Goal: Task Accomplishment & Management: Use online tool/utility

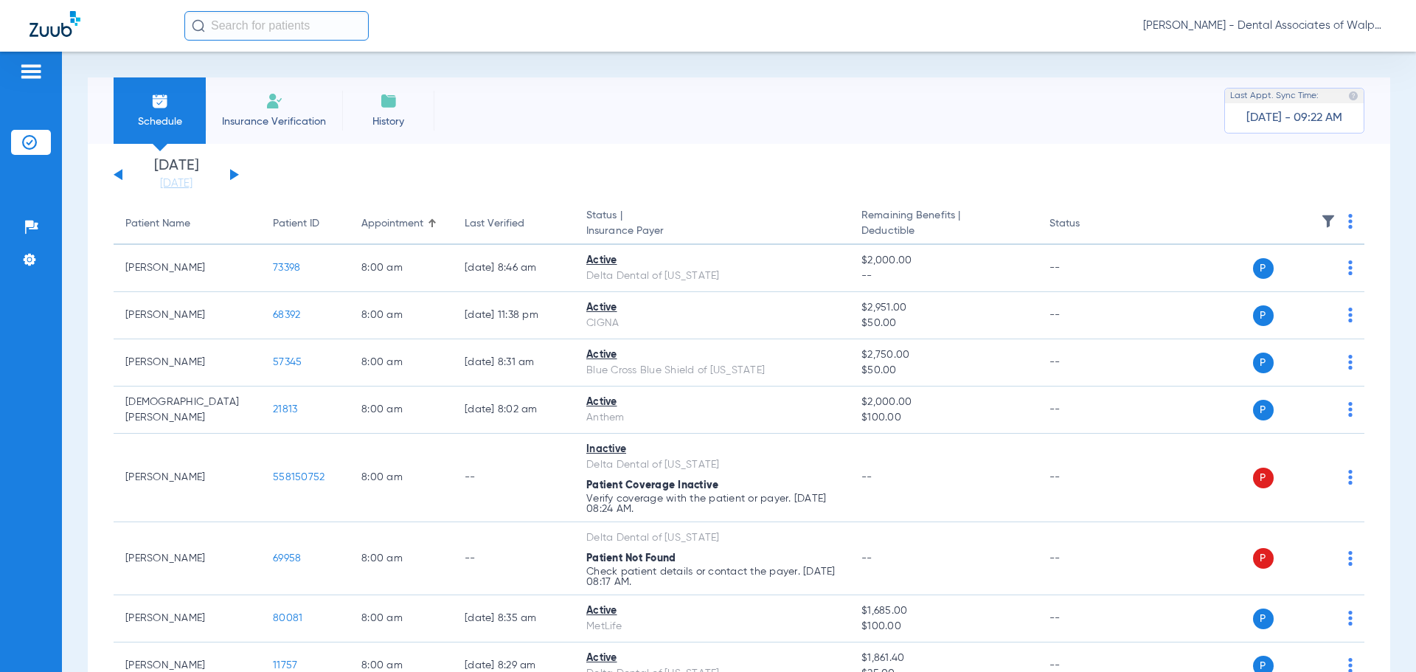
click at [279, 31] on input "text" at bounding box center [276, 25] width 184 height 29
click at [230, 174] on button at bounding box center [234, 174] width 9 height 11
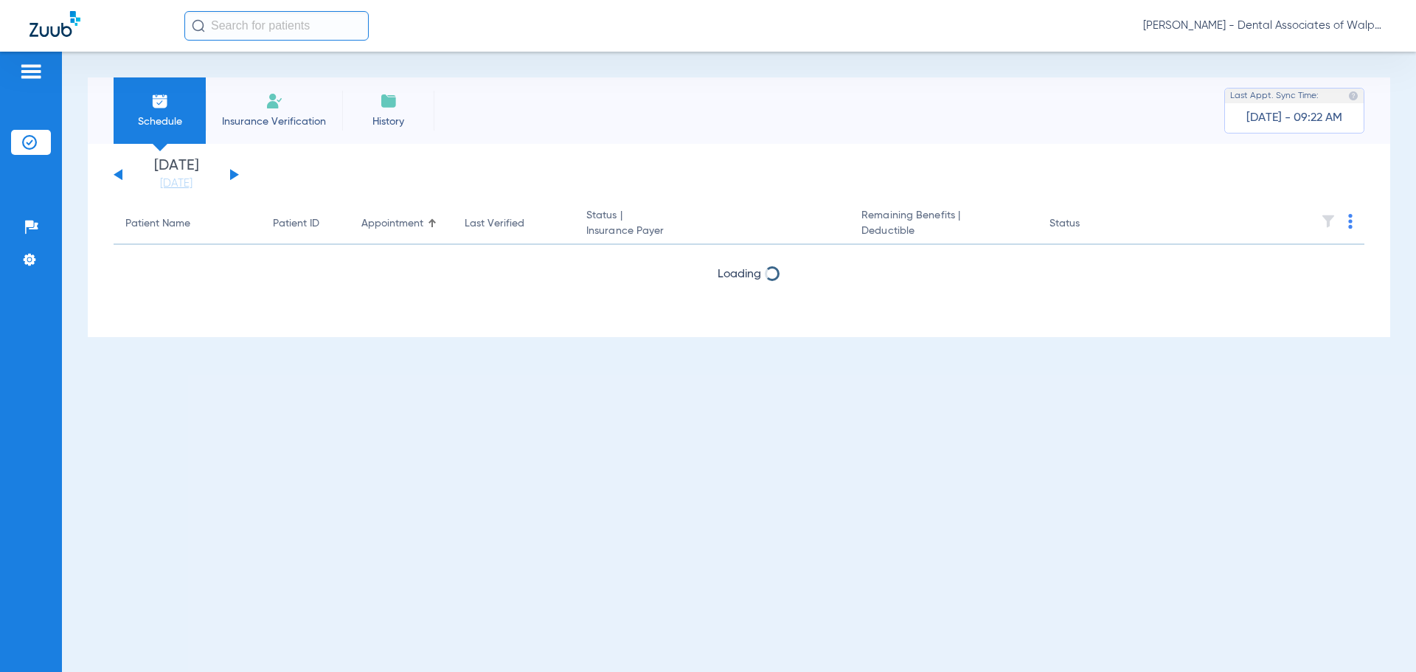
click at [225, 29] on input "text" at bounding box center [276, 25] width 184 height 29
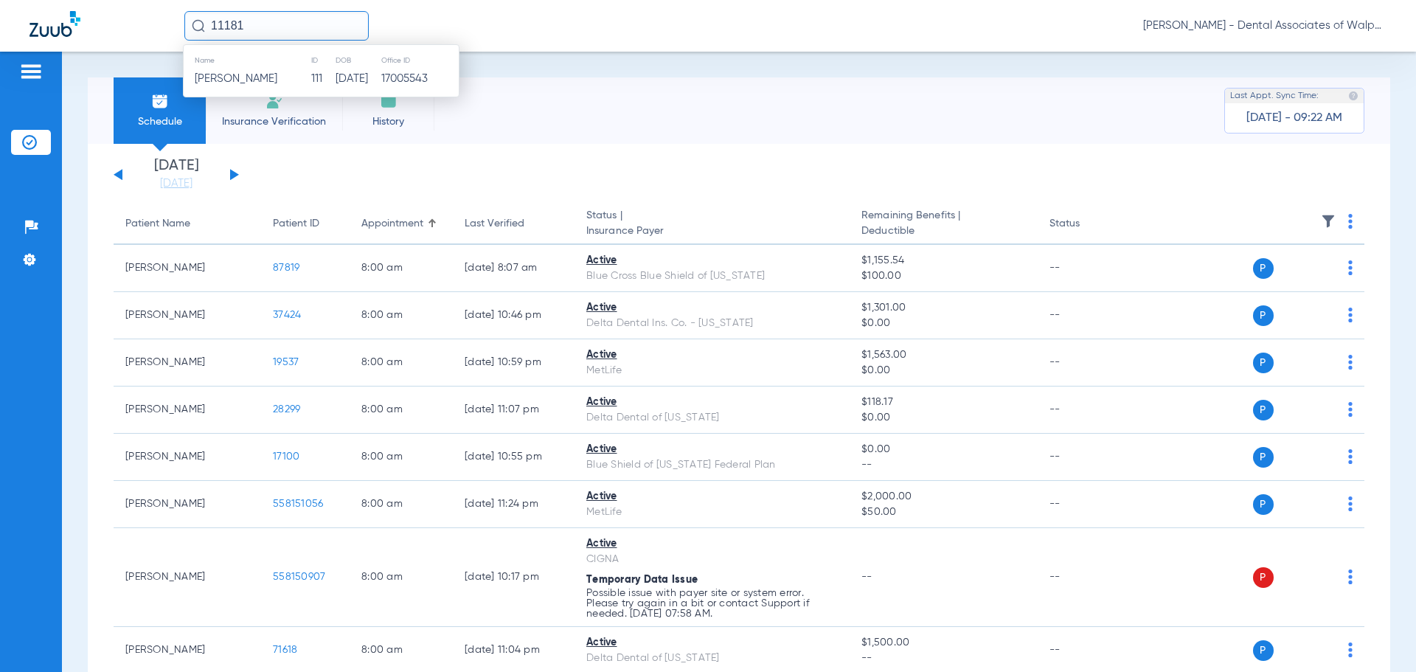
type input "11181"
click at [254, 80] on span "[PERSON_NAME]" at bounding box center [236, 78] width 83 height 11
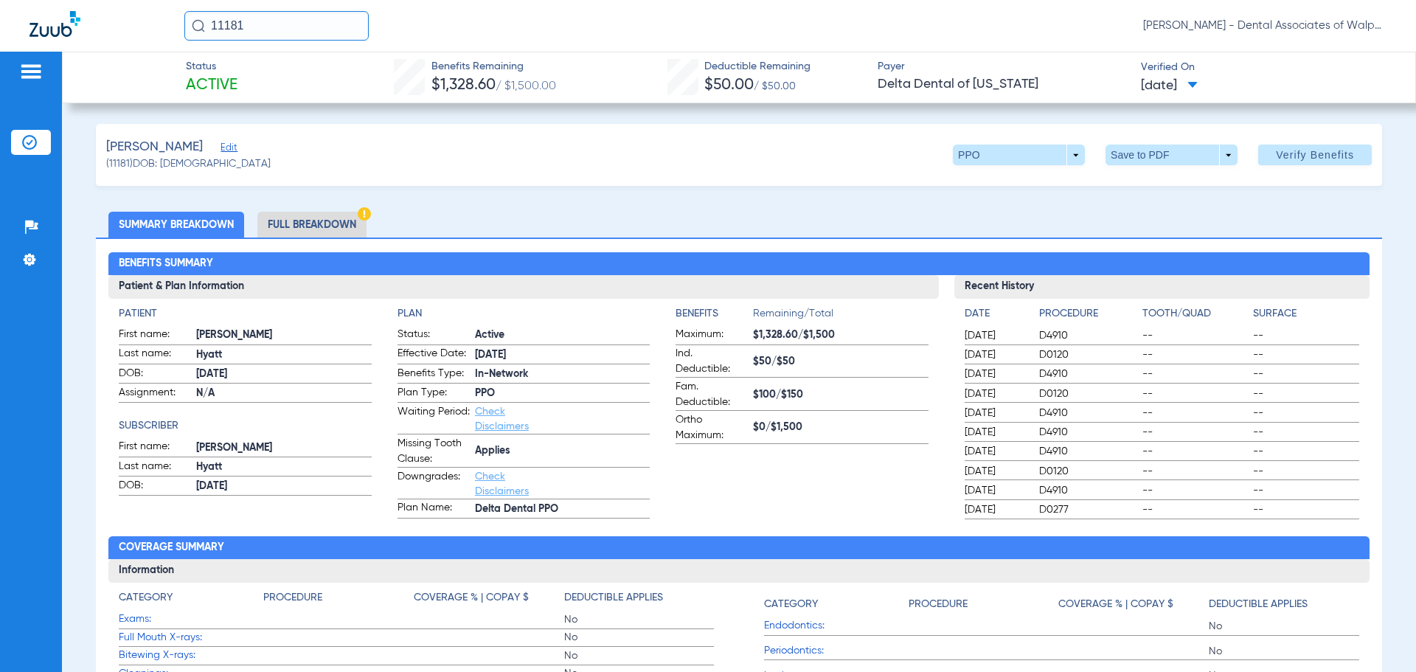
drag, startPoint x: 275, startPoint y: 28, endPoint x: 197, endPoint y: 25, distance: 78.2
click at [197, 25] on div "11181" at bounding box center [276, 25] width 184 height 29
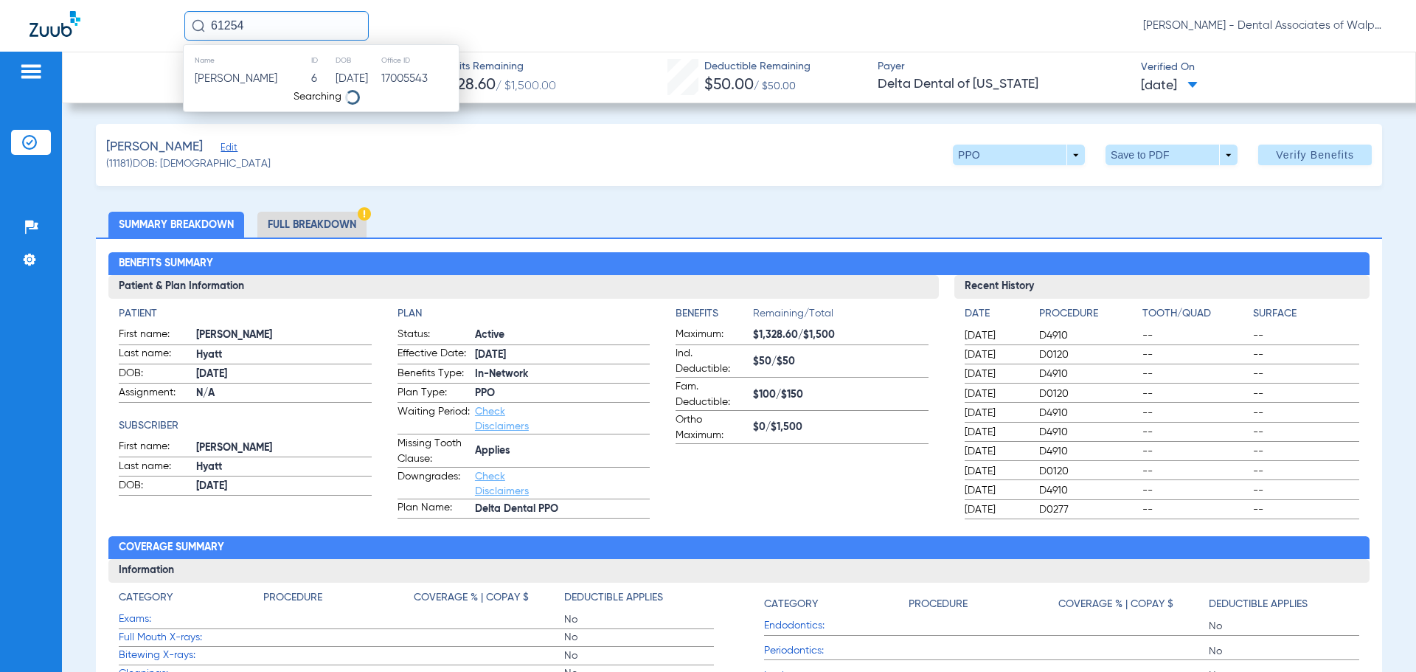
type input "61254"
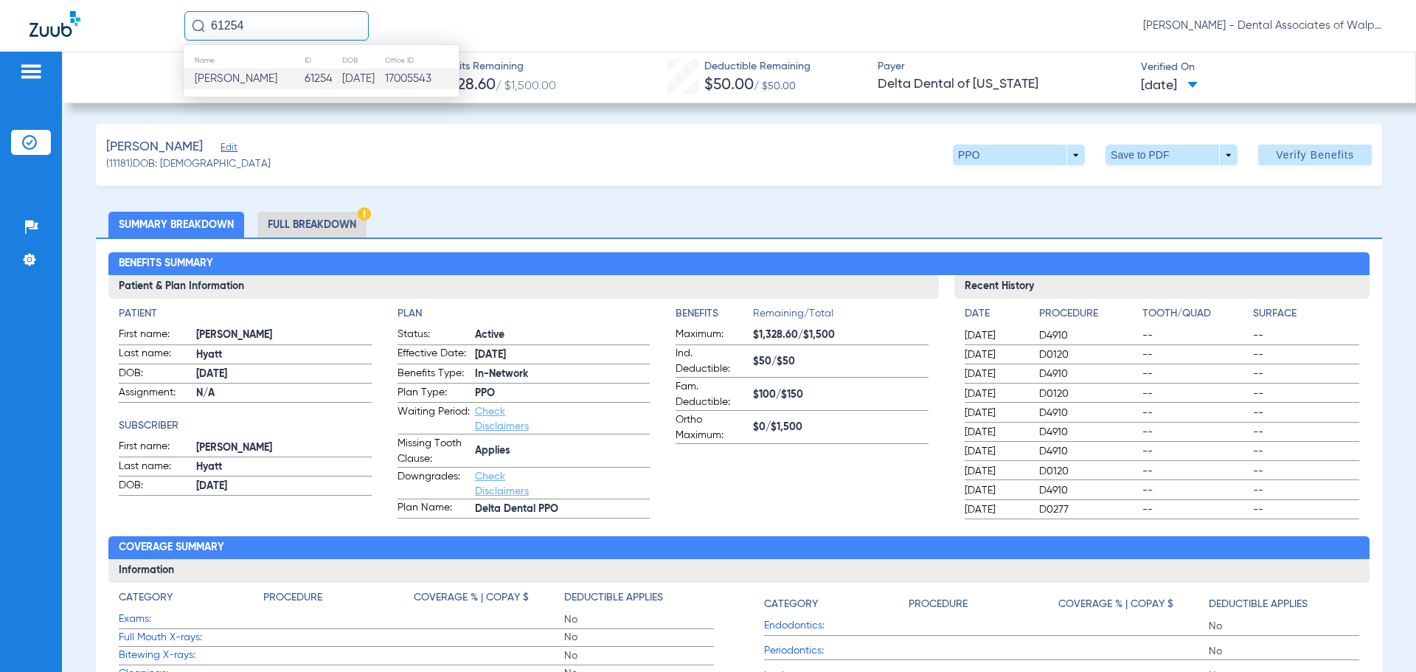
click at [236, 84] on span "[PERSON_NAME]" at bounding box center [236, 78] width 83 height 11
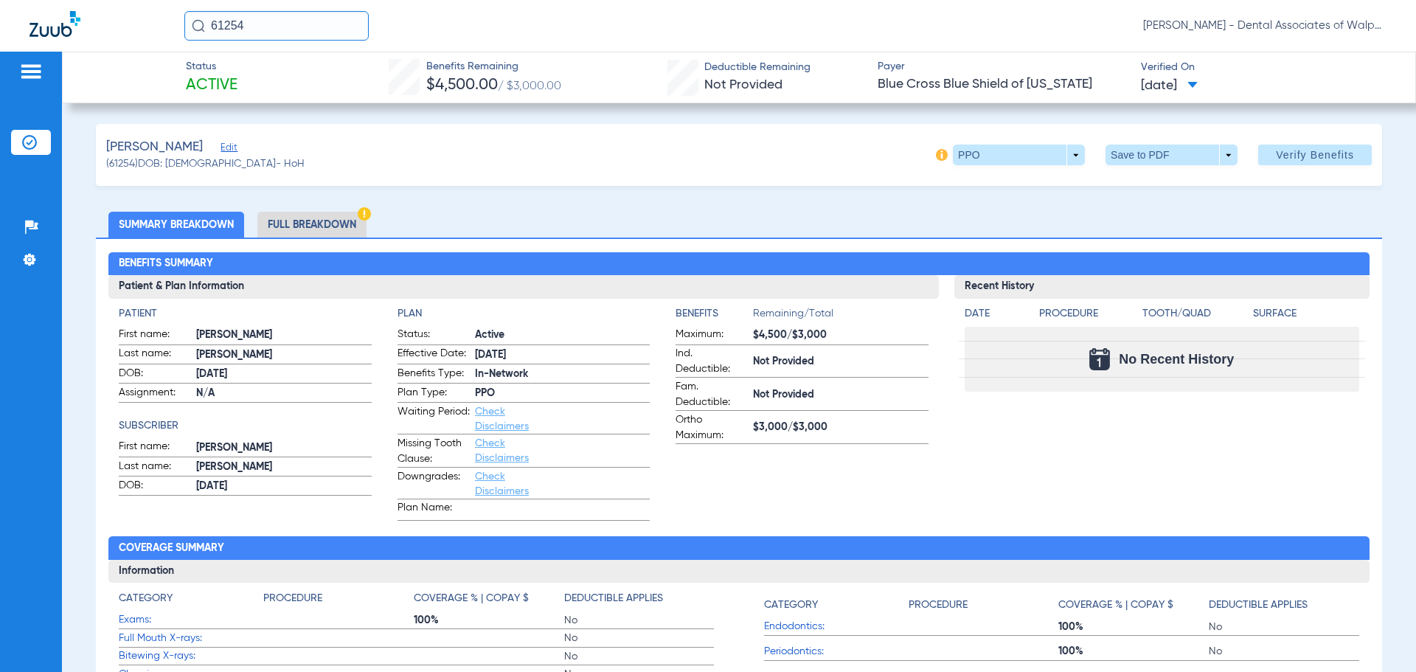
drag, startPoint x: 257, startPoint y: 26, endPoint x: 724, endPoint y: 29, distance: 466.8
click at [142, 13] on div "61254 [PERSON_NAME] - Dental Associates of Walpole" at bounding box center [708, 26] width 1416 height 52
type input "63931"
click at [232, 80] on span "[PERSON_NAME]" at bounding box center [236, 78] width 83 height 11
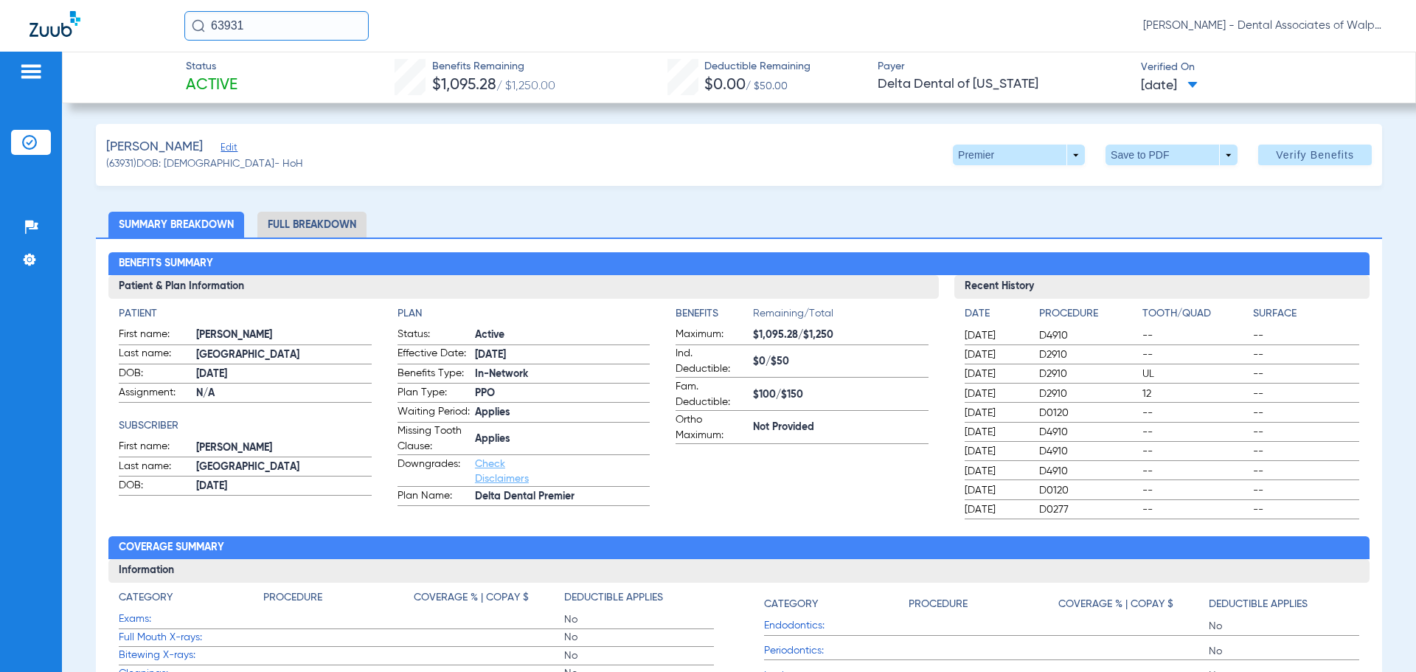
click at [0, 0] on html "63931 [PERSON_NAME] - Dental Associates of Walpole Patients Insurance Verificat…" at bounding box center [708, 336] width 1416 height 672
type input "13699"
click at [225, 77] on span "[PERSON_NAME]" at bounding box center [236, 78] width 83 height 11
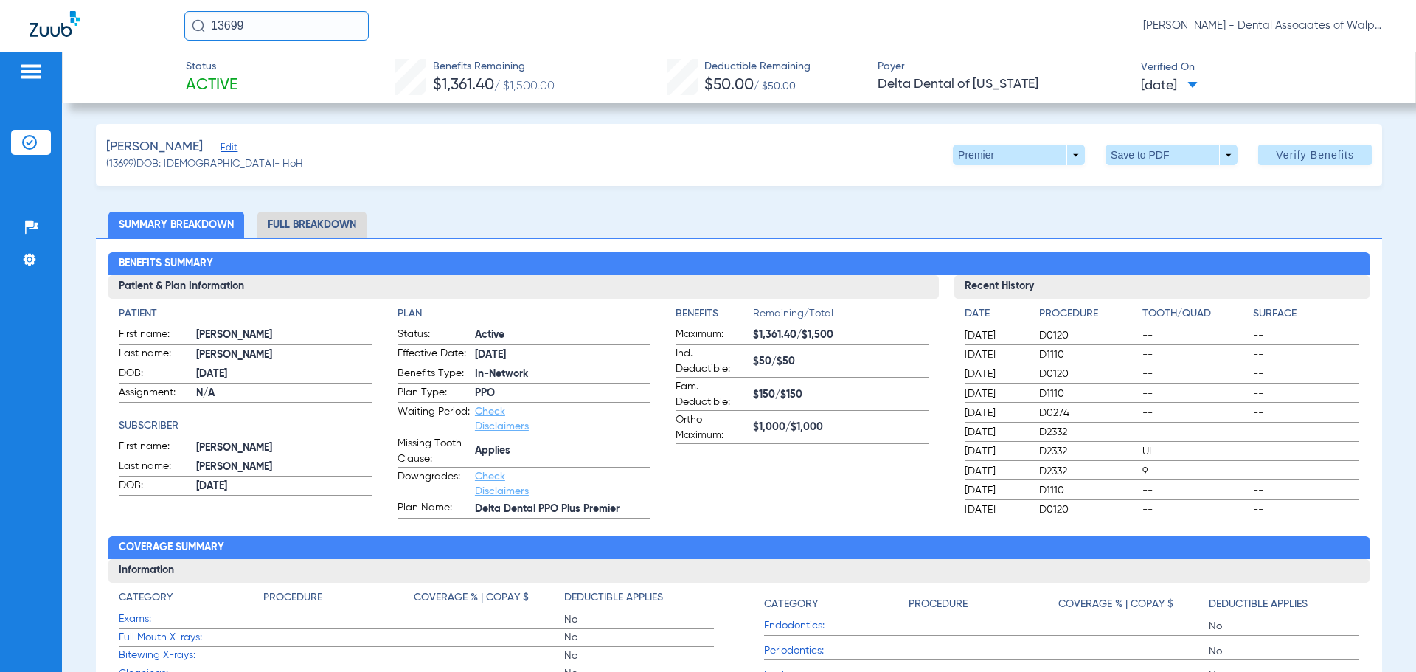
drag, startPoint x: 297, startPoint y: 19, endPoint x: 59, endPoint y: -13, distance: 240.3
click at [59, 0] on html "13699 [PERSON_NAME] - Dental Associates of Walpole Patients Insurance Verificat…" at bounding box center [708, 336] width 1416 height 672
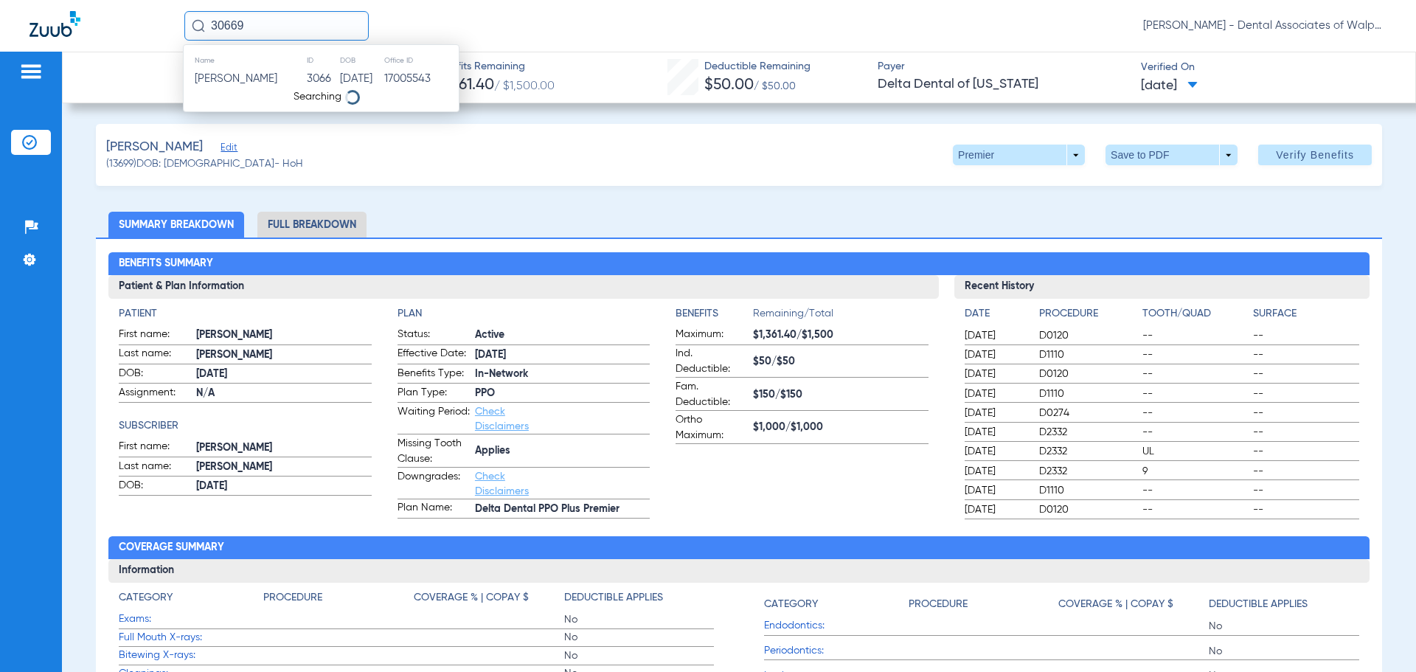
type input "30669"
click at [237, 76] on span "[PERSON_NAME]" at bounding box center [236, 78] width 83 height 11
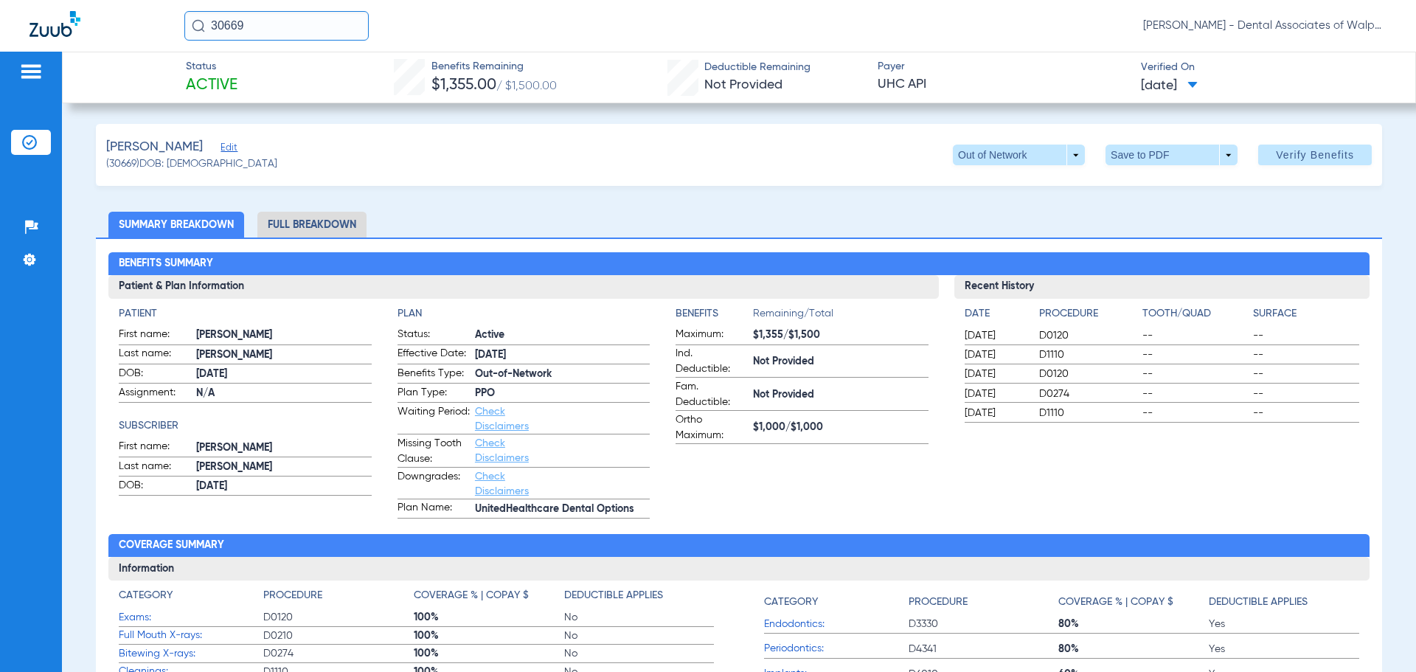
drag, startPoint x: 257, startPoint y: 27, endPoint x: 108, endPoint y: 26, distance: 149.7
click at [108, 26] on div "30669 [PERSON_NAME] - Dental Associates of Walpole" at bounding box center [708, 26] width 1416 height 52
type input "75975"
click at [257, 79] on span "[PERSON_NAME]" at bounding box center [236, 78] width 83 height 11
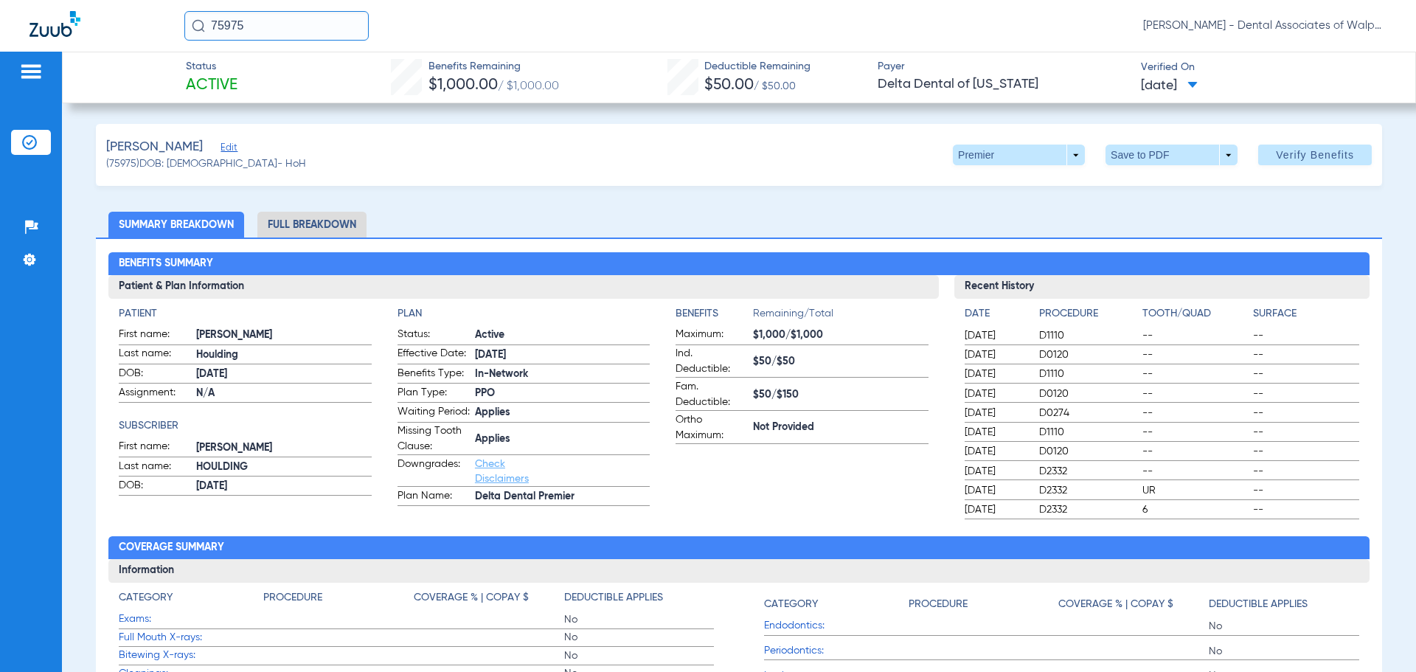
drag, startPoint x: 44, startPoint y: -2, endPoint x: 743, endPoint y: 38, distance: 699.5
click at [57, 0] on html "75975 [PERSON_NAME] - Dental Associates of Walpole Patients Insurance Verificat…" at bounding box center [708, 336] width 1416 height 672
type input "558142996"
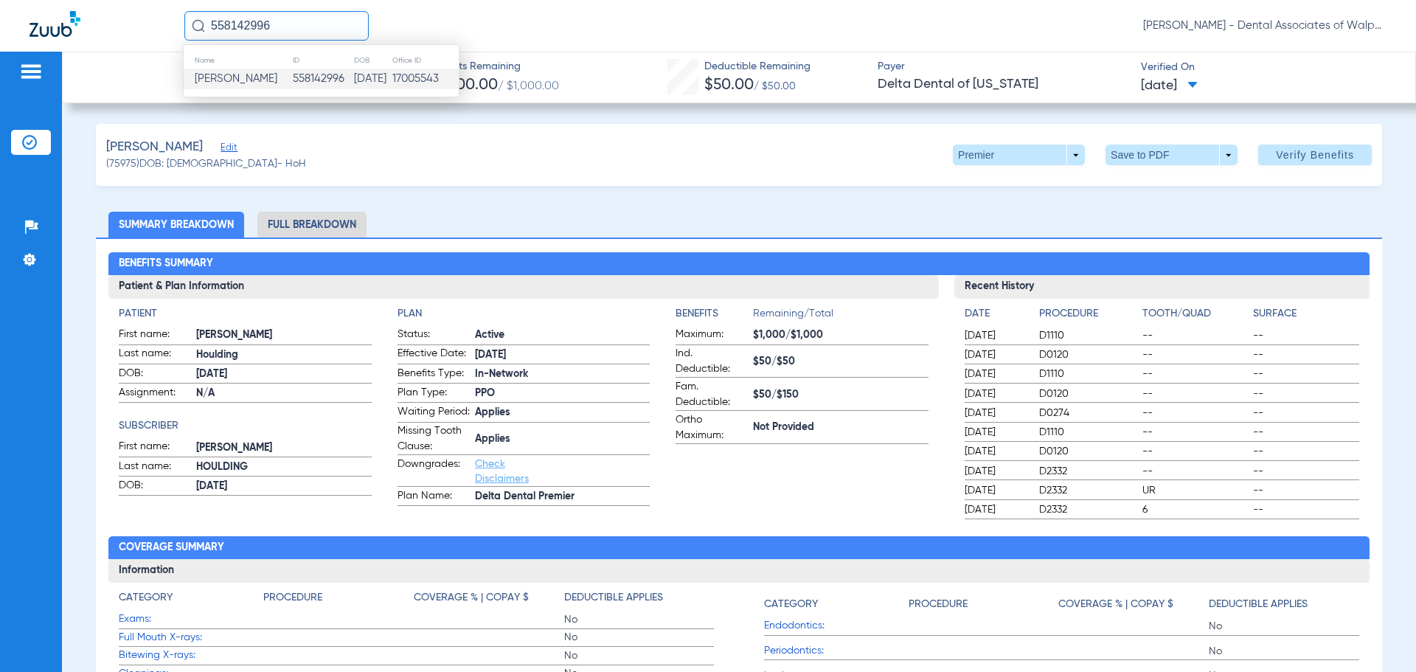
click at [233, 80] on span "[PERSON_NAME]" at bounding box center [236, 78] width 83 height 11
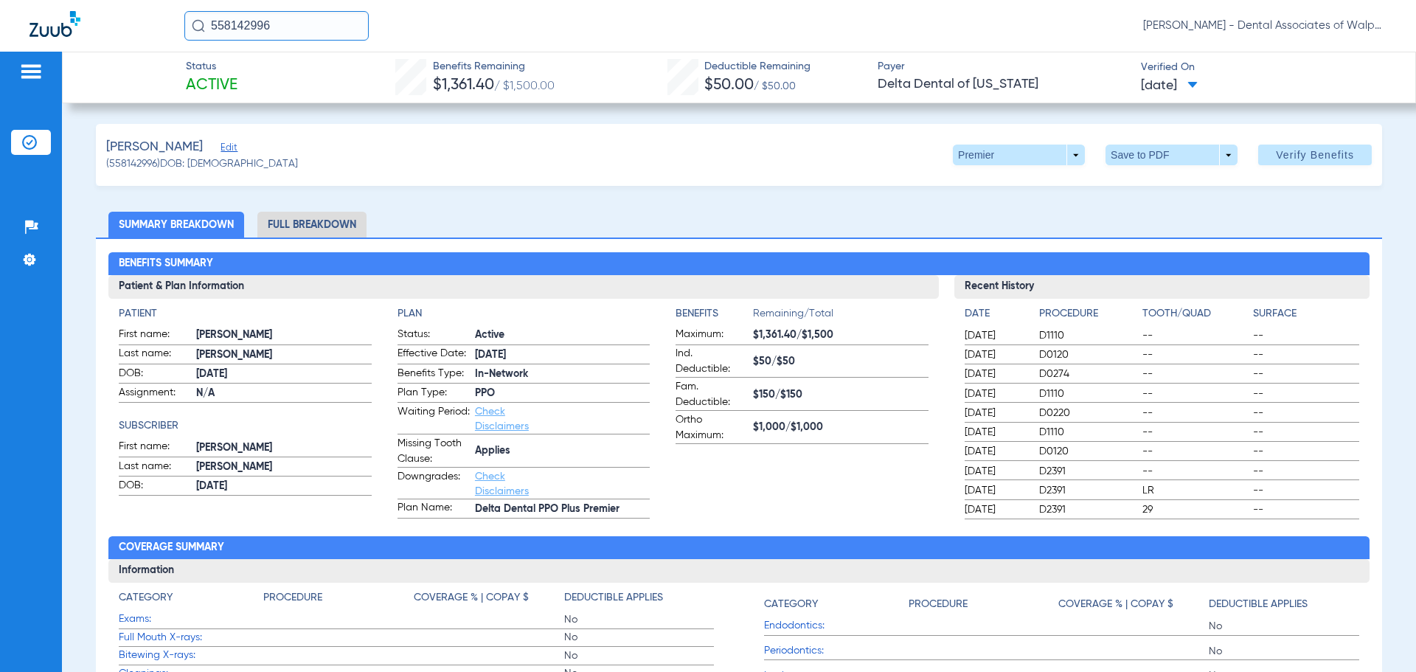
drag, startPoint x: 285, startPoint y: 25, endPoint x: 93, endPoint y: -29, distance: 199.9
click at [93, 0] on html "558142996 [PERSON_NAME] - Dental Associates of Walpole Patients Insurance Verif…" at bounding box center [708, 336] width 1416 height 672
type input "85561"
click at [234, 80] on span "[PERSON_NAME]" at bounding box center [236, 78] width 83 height 11
drag, startPoint x: 147, startPoint y: 22, endPoint x: 147, endPoint y: 13, distance: 9.6
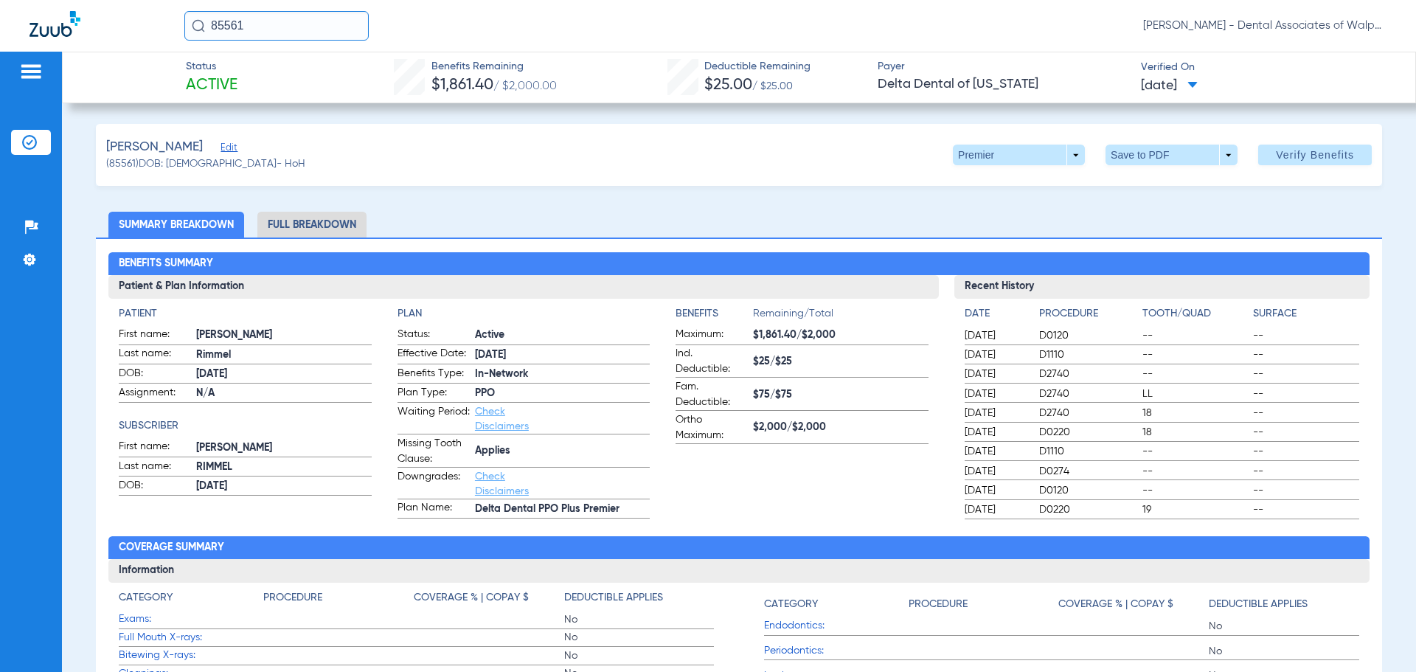
click at [147, 21] on div "85561 [PERSON_NAME] - Dental Associates of Walpole" at bounding box center [708, 26] width 1416 height 52
type input "15369"
drag, startPoint x: 228, startPoint y: 77, endPoint x: 243, endPoint y: 75, distance: 15.6
click at [229, 76] on span "[PERSON_NAME]" at bounding box center [236, 78] width 83 height 11
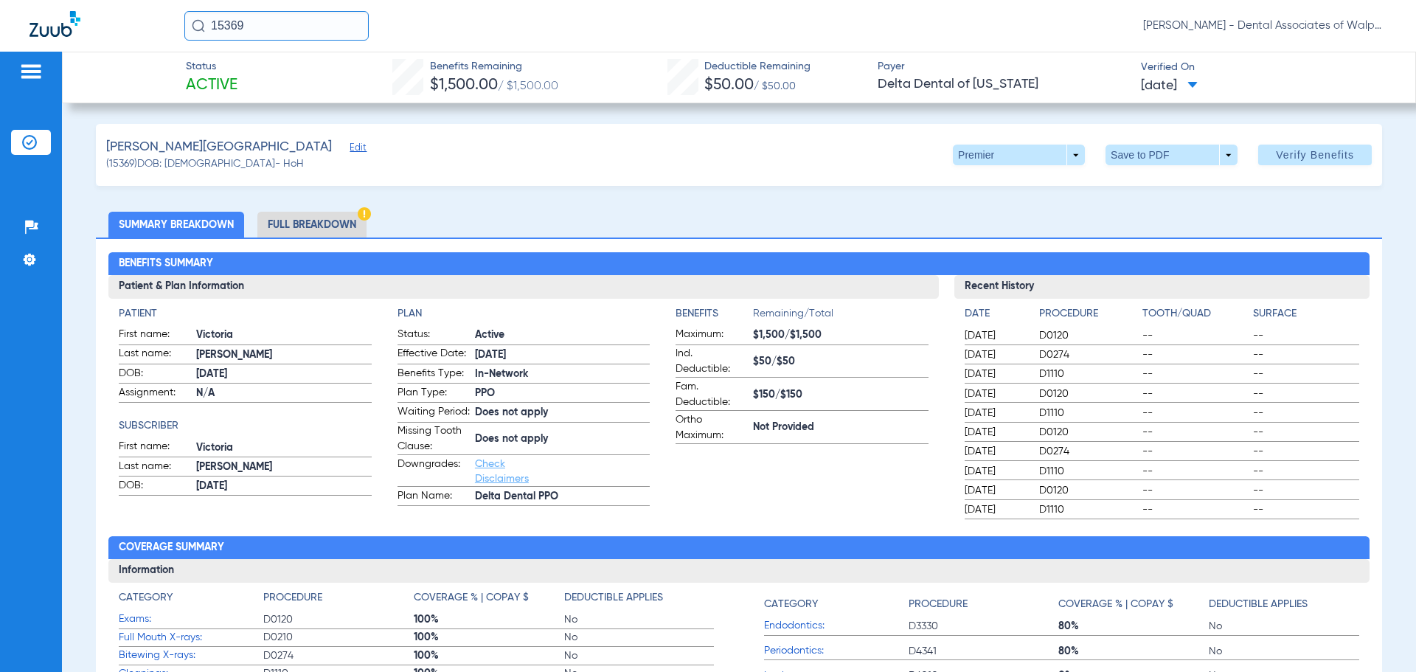
drag, startPoint x: 234, startPoint y: 27, endPoint x: 66, endPoint y: 13, distance: 168.0
click at [63, 16] on div "15369 [PERSON_NAME] - Dental Associates of Walpole" at bounding box center [708, 26] width 1416 height 52
click at [240, 74] on span "[PERSON_NAME]" at bounding box center [236, 78] width 83 height 11
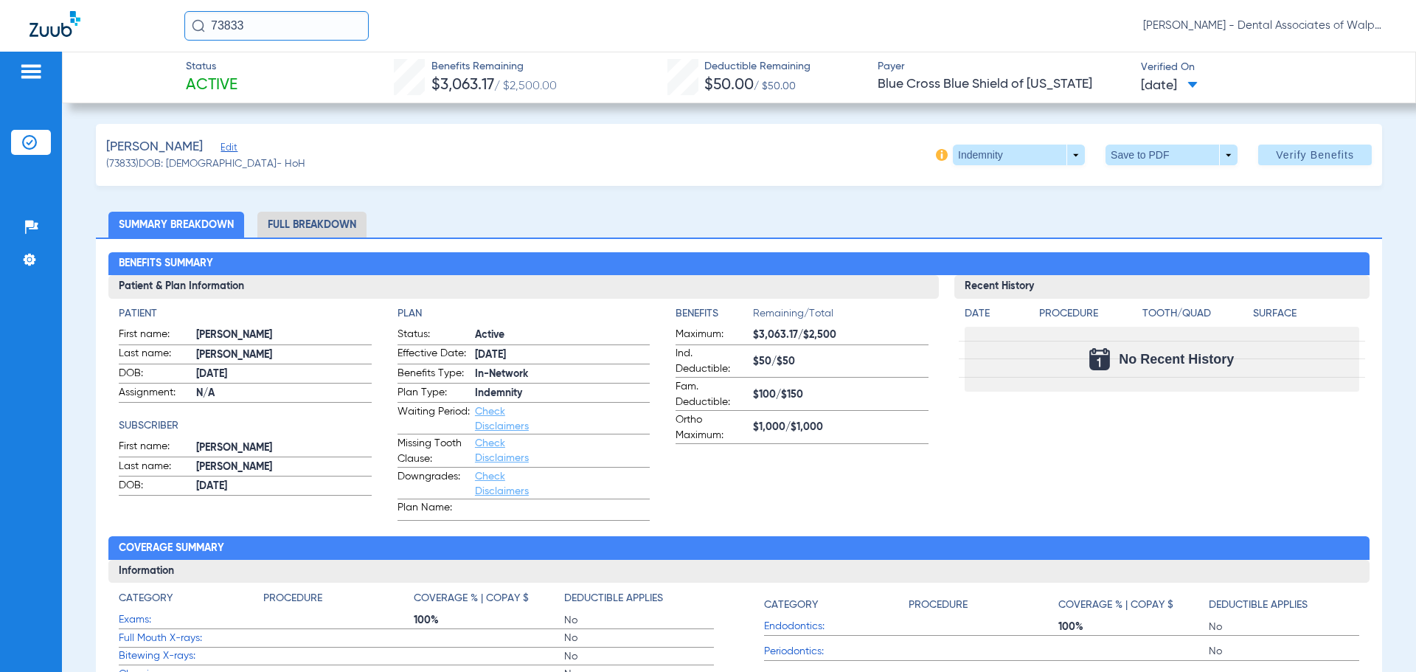
drag, startPoint x: 251, startPoint y: 26, endPoint x: 148, endPoint y: 6, distance: 105.2
click at [148, 18] on div "73833 [PERSON_NAME] - Dental Associates of Walpole" at bounding box center [708, 26] width 1416 height 52
type input "64402"
click at [254, 30] on input "64402" at bounding box center [276, 25] width 184 height 29
click at [243, 77] on span "[PERSON_NAME]" at bounding box center [236, 78] width 83 height 11
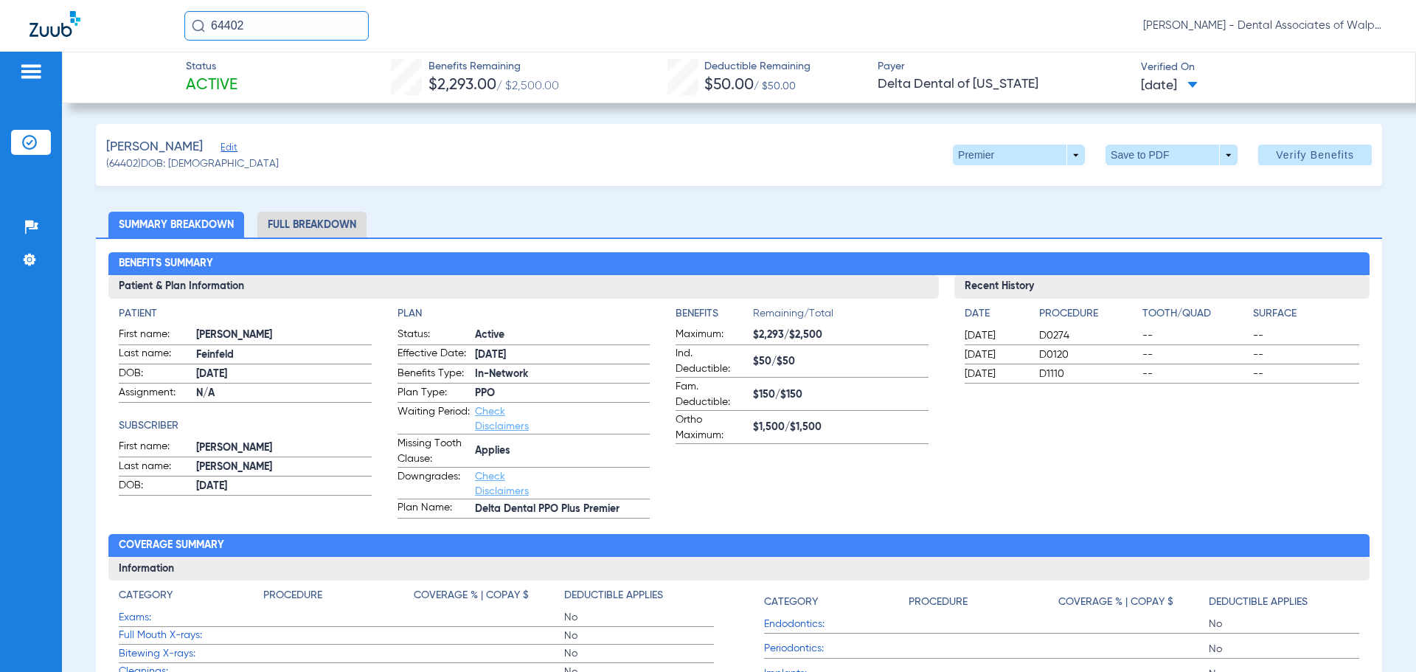
drag, startPoint x: 285, startPoint y: 20, endPoint x: 323, endPoint y: 13, distance: 38.2
click at [104, 18] on div "64402 [PERSON_NAME] - Dental Associates of Walpole" at bounding box center [708, 26] width 1416 height 52
type input "28344"
click at [260, 80] on span "[PERSON_NAME]" at bounding box center [236, 78] width 83 height 11
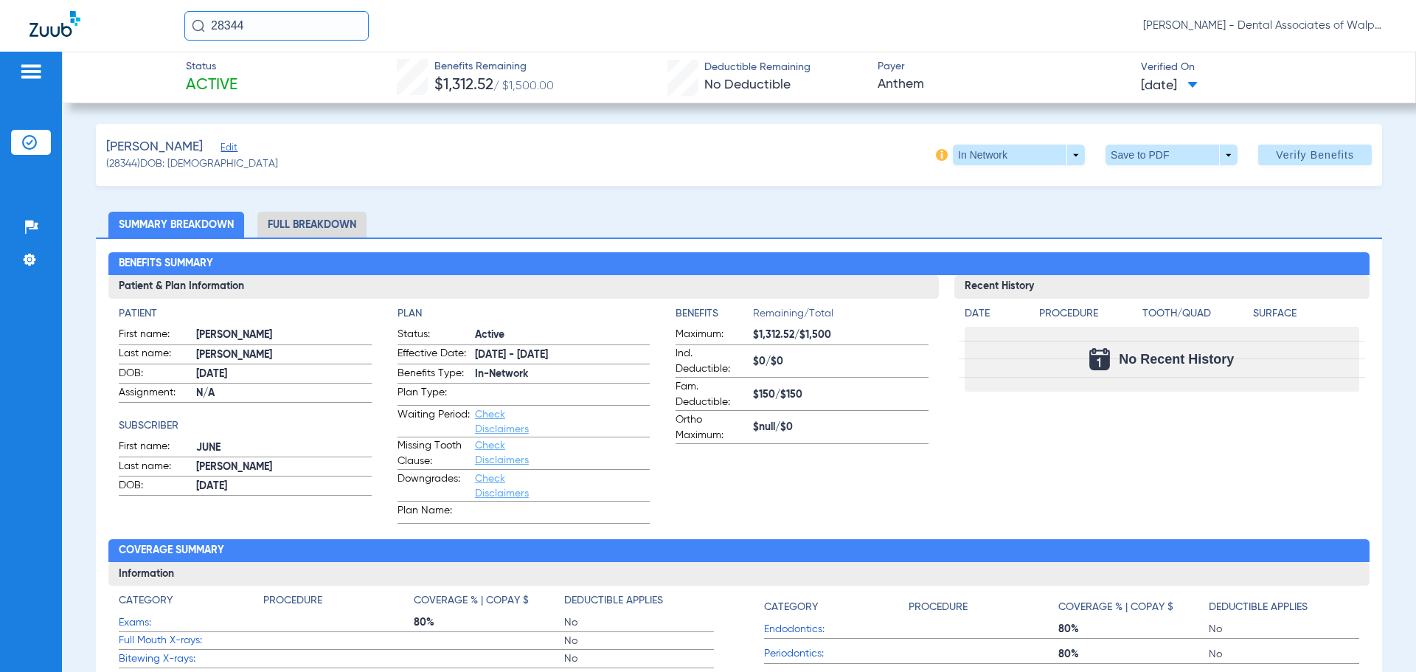
drag, startPoint x: 281, startPoint y: 24, endPoint x: 110, endPoint y: 1, distance: 172.7
click at [110, 1] on div "28344 [PERSON_NAME] - Dental Associates of Walpole" at bounding box center [708, 26] width 1416 height 52
type input "3174"
click at [246, 80] on span "[PERSON_NAME]" at bounding box center [236, 78] width 83 height 11
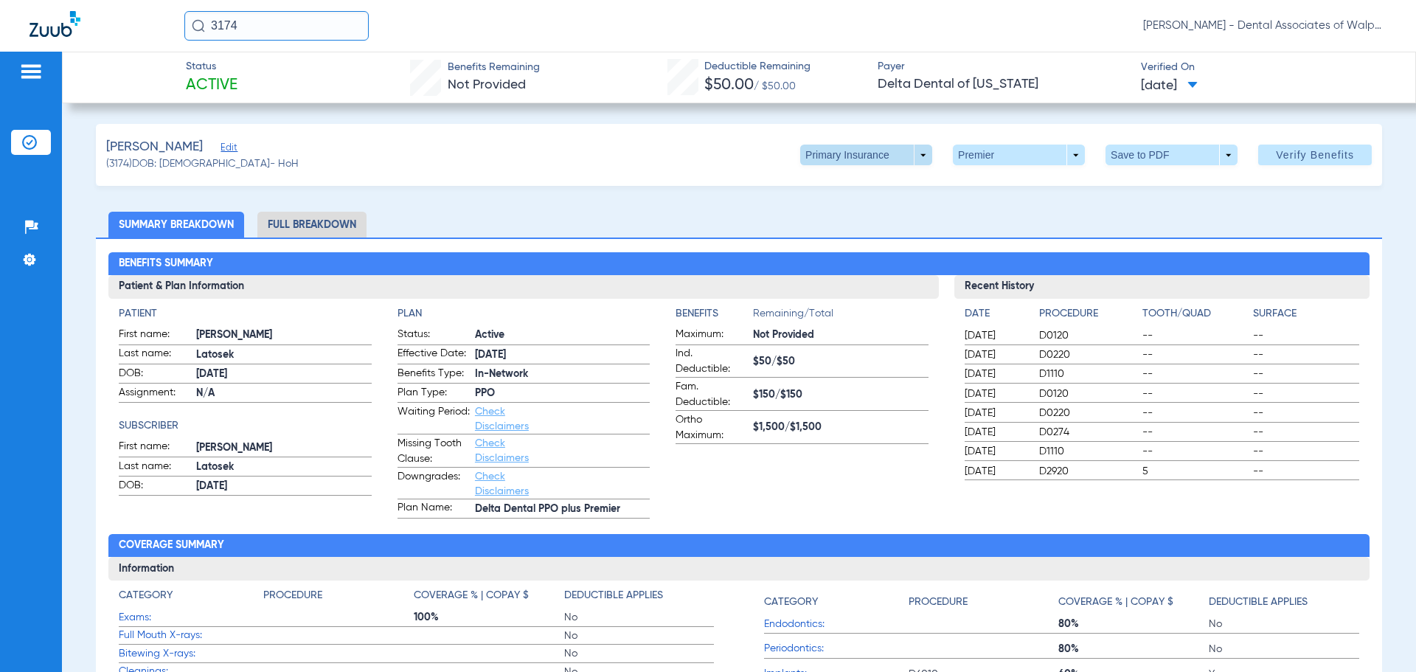
click at [913, 152] on span at bounding box center [866, 155] width 132 height 21
click at [825, 211] on span "Secondary Insurance" at bounding box center [850, 214] width 97 height 10
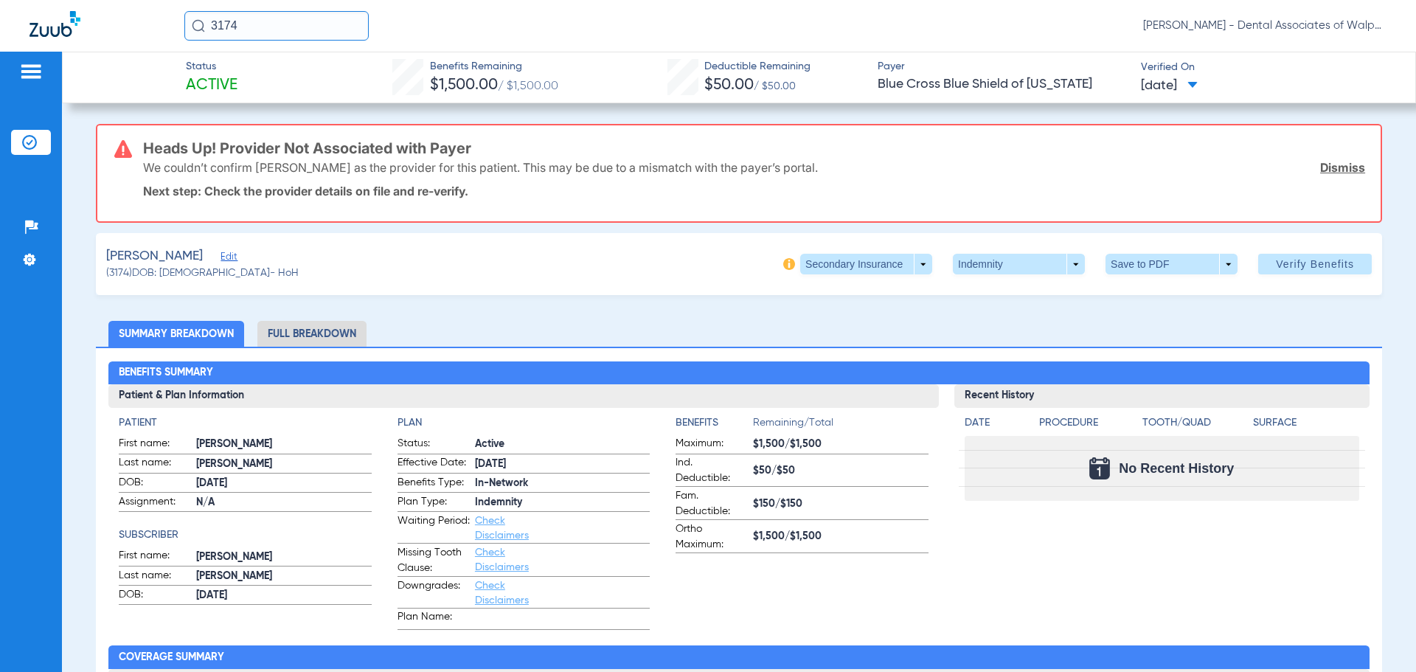
drag, startPoint x: 271, startPoint y: 24, endPoint x: 164, endPoint y: 16, distance: 108.0
click at [164, 16] on div "3174 [PERSON_NAME] - Dental Associates of Walpole" at bounding box center [708, 26] width 1416 height 52
type input "43675"
click at [260, 75] on span "[PERSON_NAME]" at bounding box center [236, 78] width 83 height 11
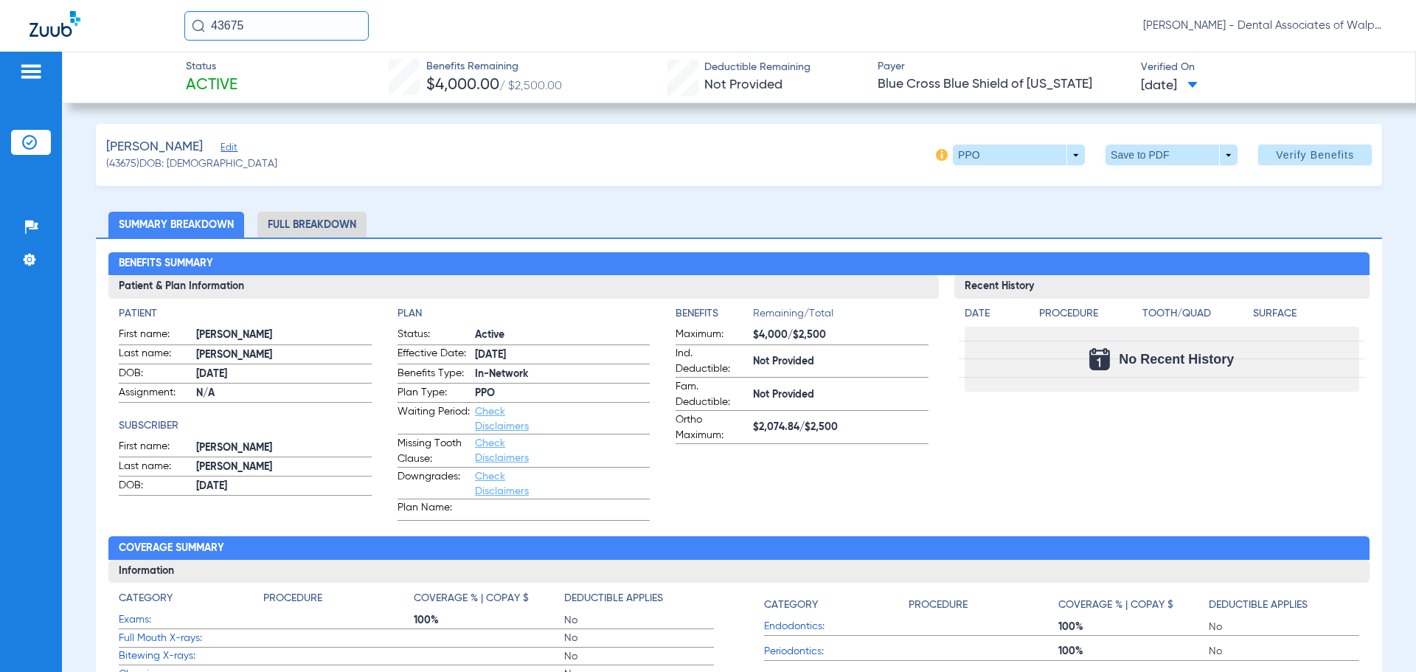
drag, startPoint x: 258, startPoint y: 28, endPoint x: 144, endPoint y: 10, distance: 115.8
click at [144, 10] on div "43675 [PERSON_NAME] - Dental Associates of Walpole" at bounding box center [708, 26] width 1416 height 52
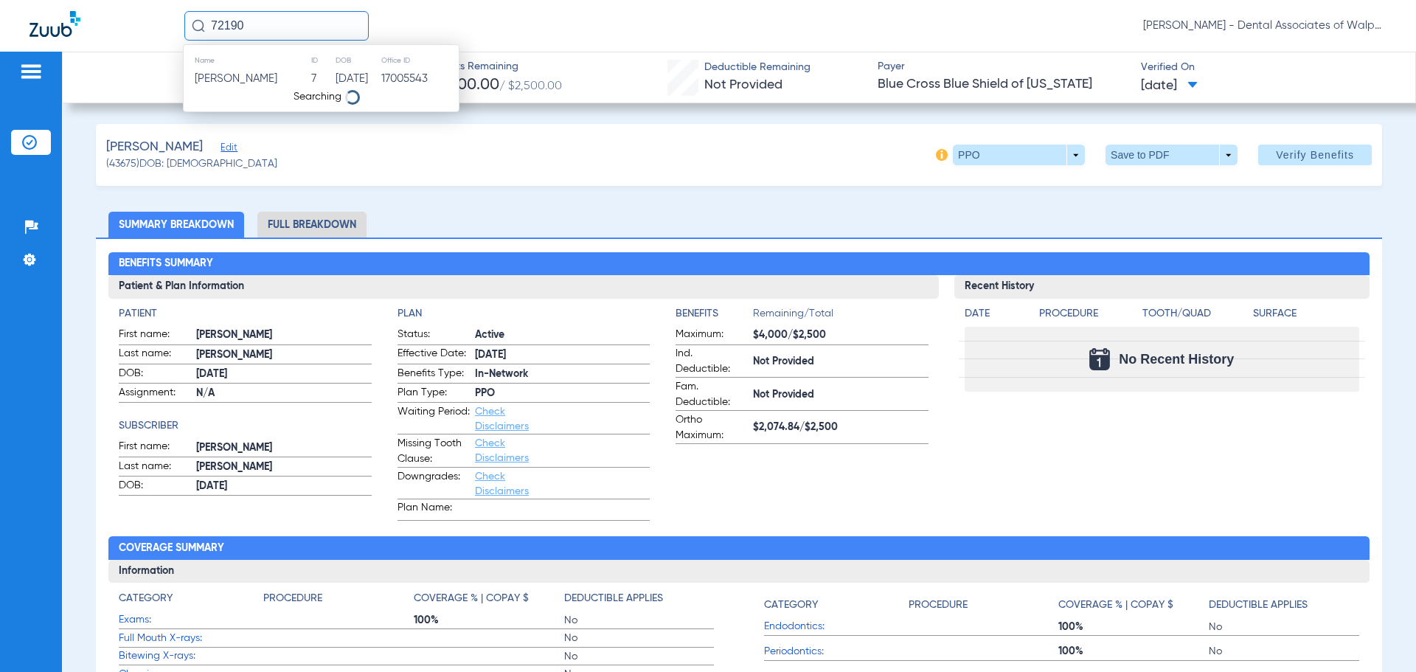
type input "72190"
click at [246, 81] on span "[PERSON_NAME]" at bounding box center [236, 78] width 83 height 11
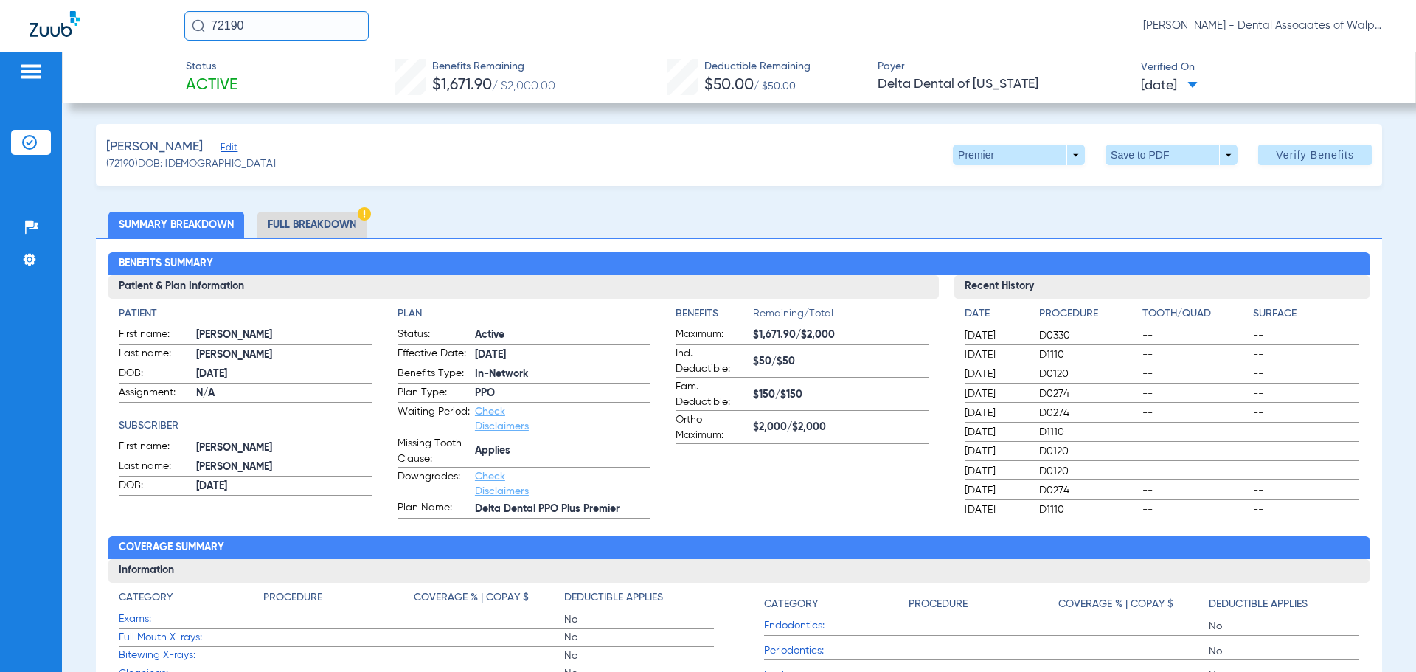
drag, startPoint x: 259, startPoint y: 27, endPoint x: 44, endPoint y: -18, distance: 219.3
click at [44, 0] on html "72190 [PERSON_NAME] - Dental Associates of Walpole Patients Insurance Verificat…" at bounding box center [708, 336] width 1416 height 672
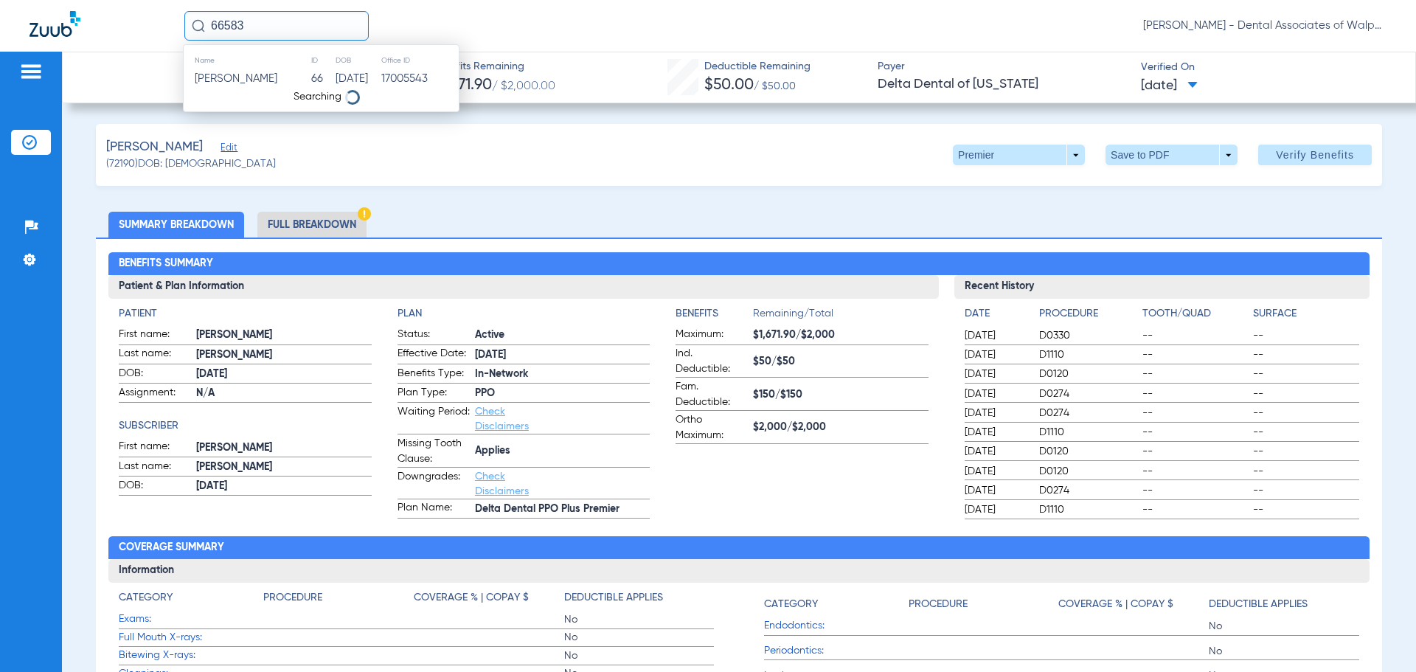
type input "66583"
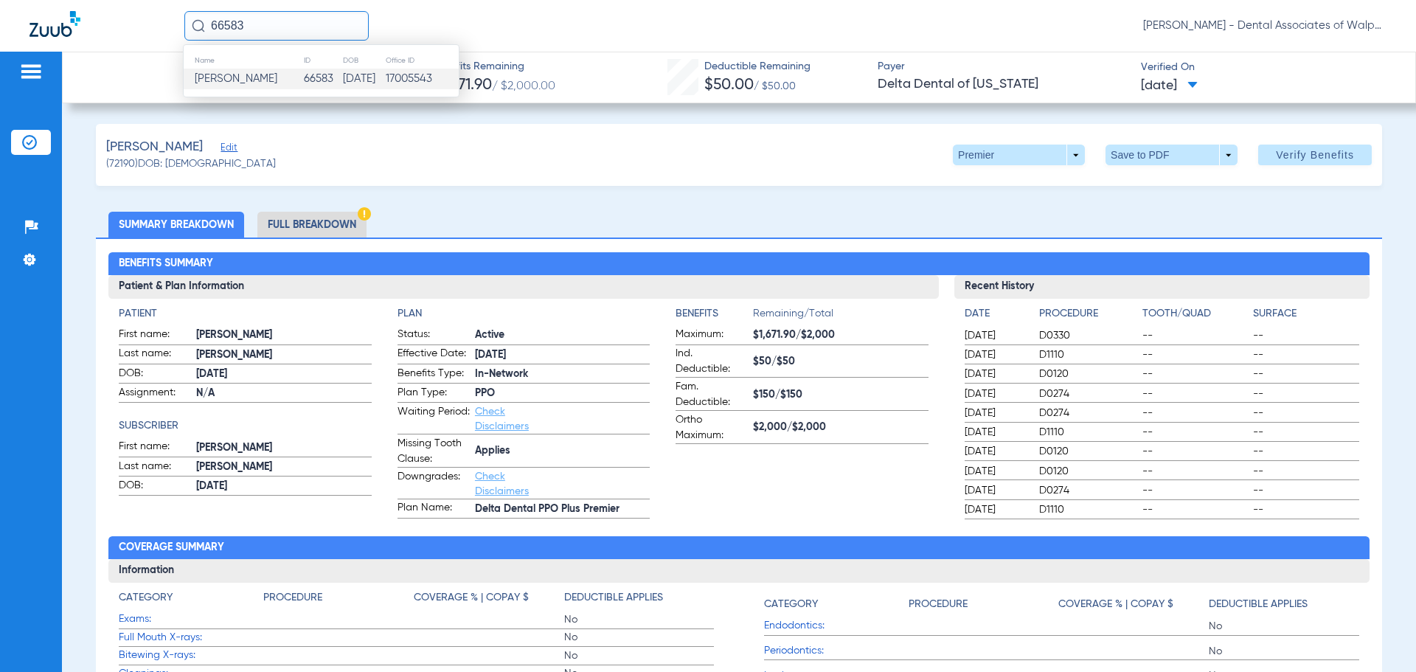
click at [249, 80] on span "[PERSON_NAME]" at bounding box center [236, 78] width 83 height 11
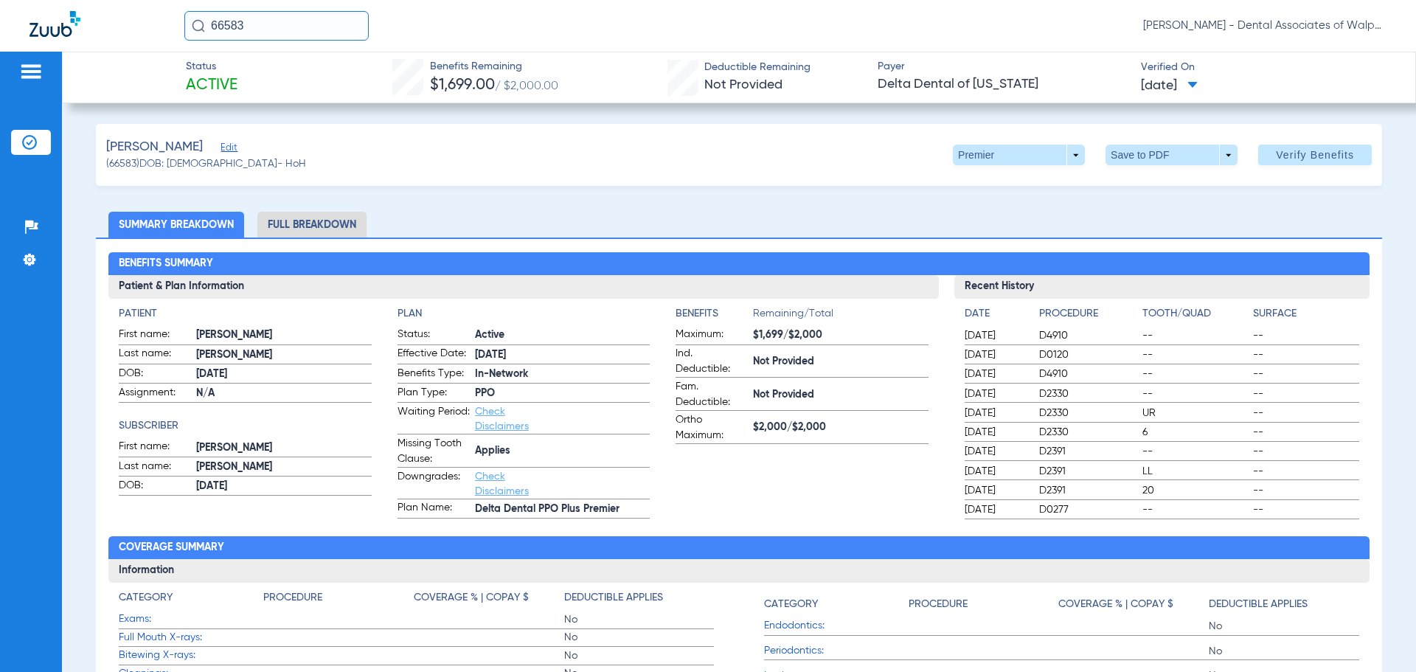
click at [87, 0] on html "66583 [PERSON_NAME] - Dental Associates of Walpole Patients Insurance Verificat…" at bounding box center [708, 336] width 1416 height 672
type input "77886"
click at [274, 81] on span "[PERSON_NAME]" at bounding box center [236, 78] width 83 height 11
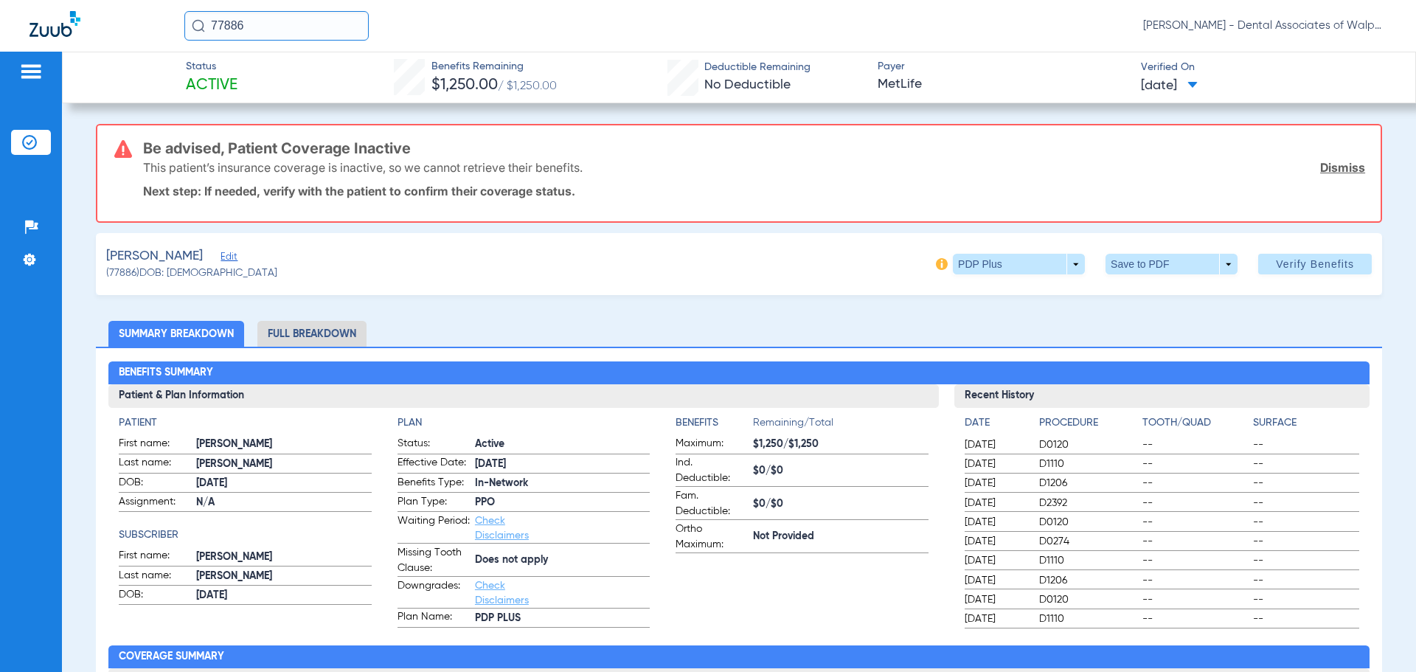
drag, startPoint x: 226, startPoint y: 27, endPoint x: 169, endPoint y: 21, distance: 57.8
click at [169, 21] on div "77886 [PERSON_NAME] - Dental Associates of Walpole" at bounding box center [708, 26] width 1416 height 52
type input "81745"
click at [259, 78] on span "[PERSON_NAME]" at bounding box center [236, 78] width 83 height 11
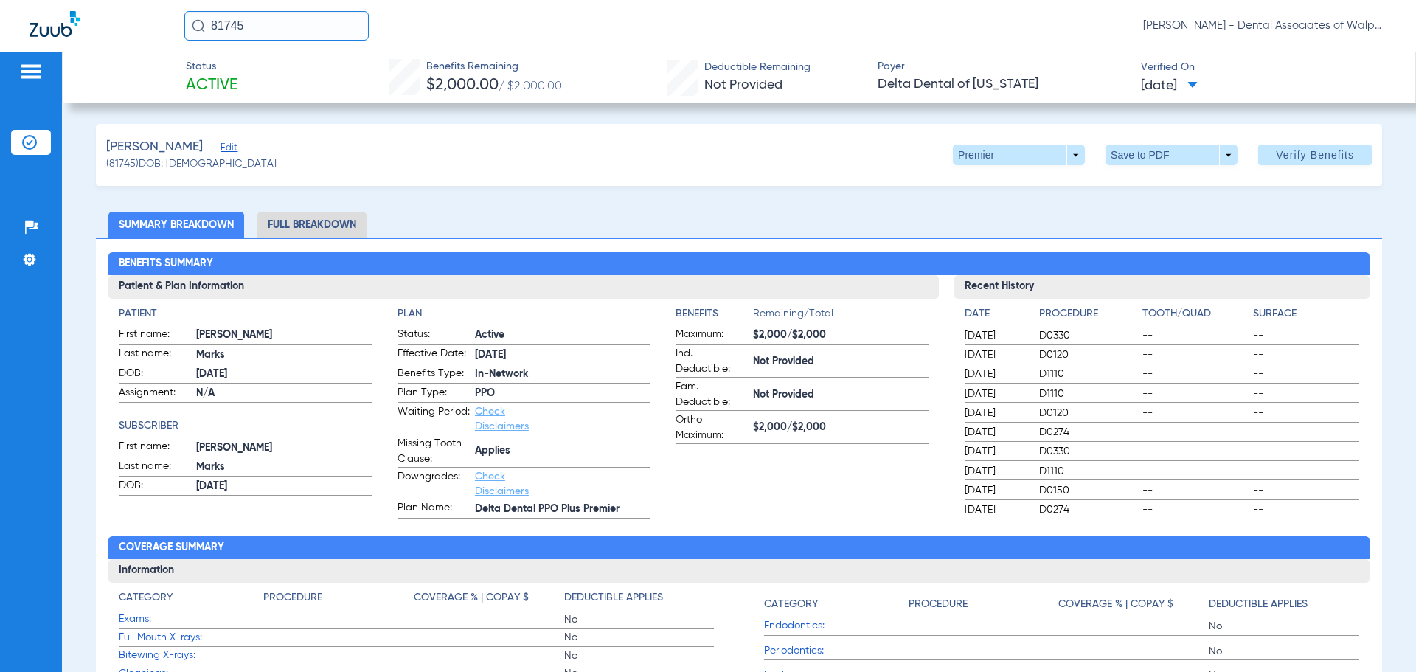
drag, startPoint x: 257, startPoint y: 29, endPoint x: 608, endPoint y: 0, distance: 353.0
click at [48, 0] on html "81745 [PERSON_NAME] - Dental Associates of Walpole Patients Insurance Verificat…" at bounding box center [708, 336] width 1416 height 672
type input "15815"
click at [244, 74] on span "[PERSON_NAME]" at bounding box center [236, 78] width 83 height 11
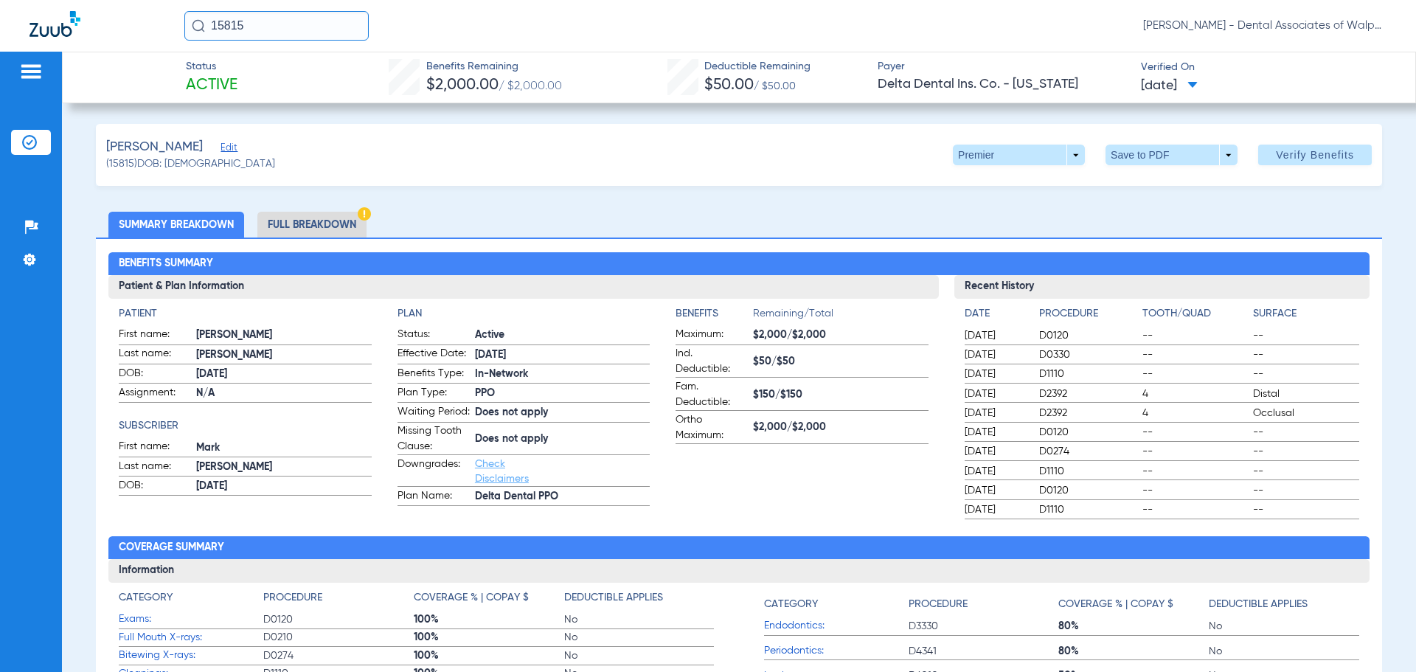
drag, startPoint x: 117, startPoint y: 3, endPoint x: 146, endPoint y: 0, distance: 28.9
click at [119, 3] on div "15815 [PERSON_NAME] - Dental Associates of Walpole" at bounding box center [708, 26] width 1416 height 52
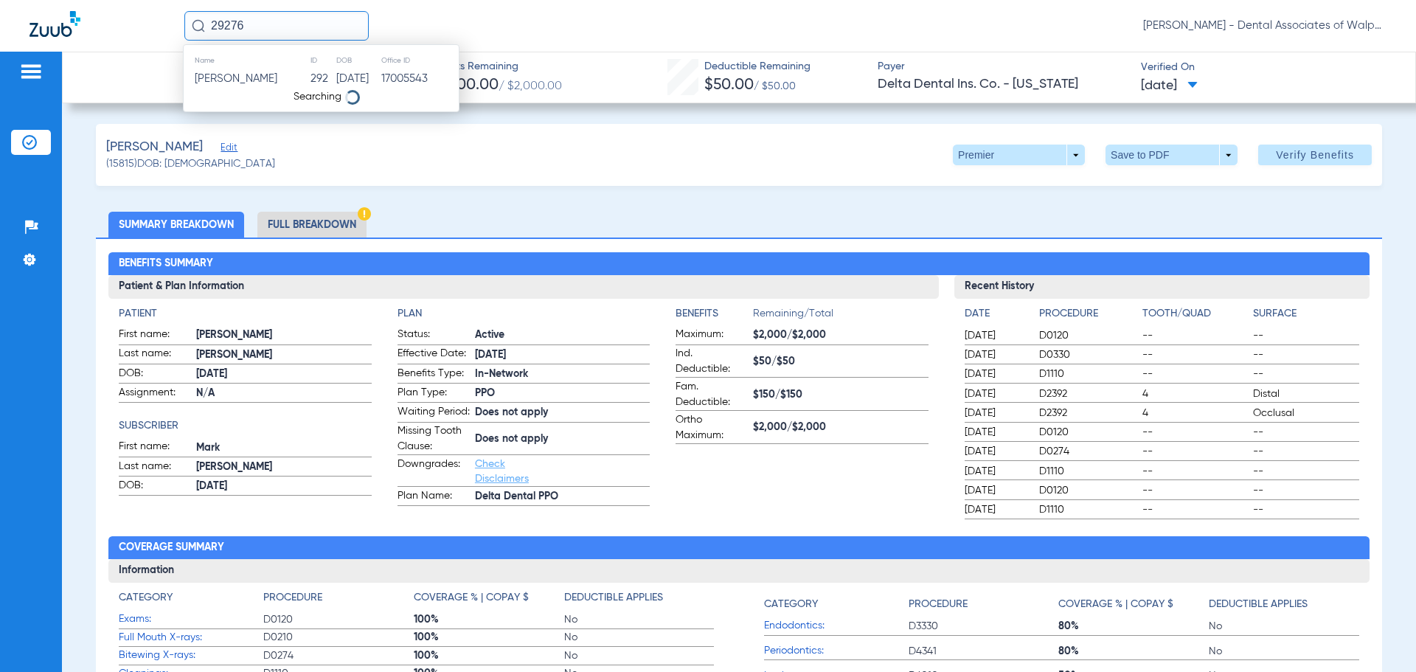
type input "29276"
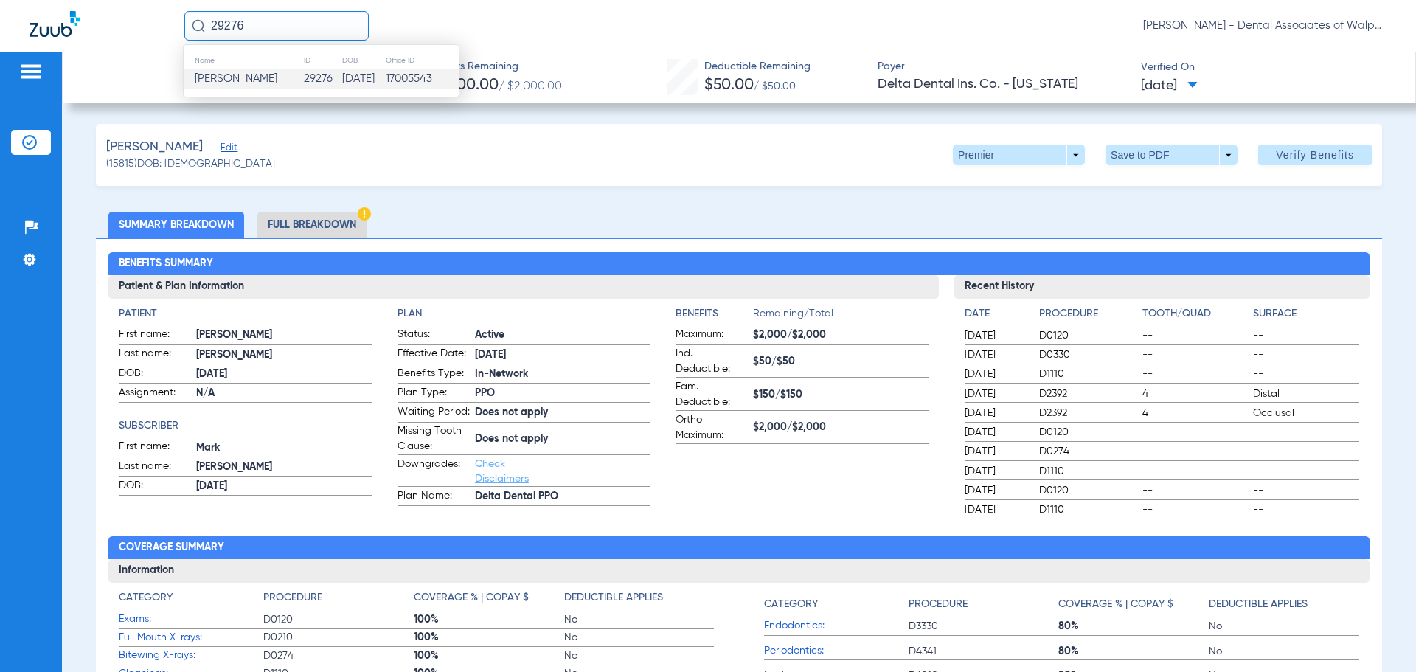
click at [218, 77] on span "[PERSON_NAME]" at bounding box center [236, 78] width 83 height 11
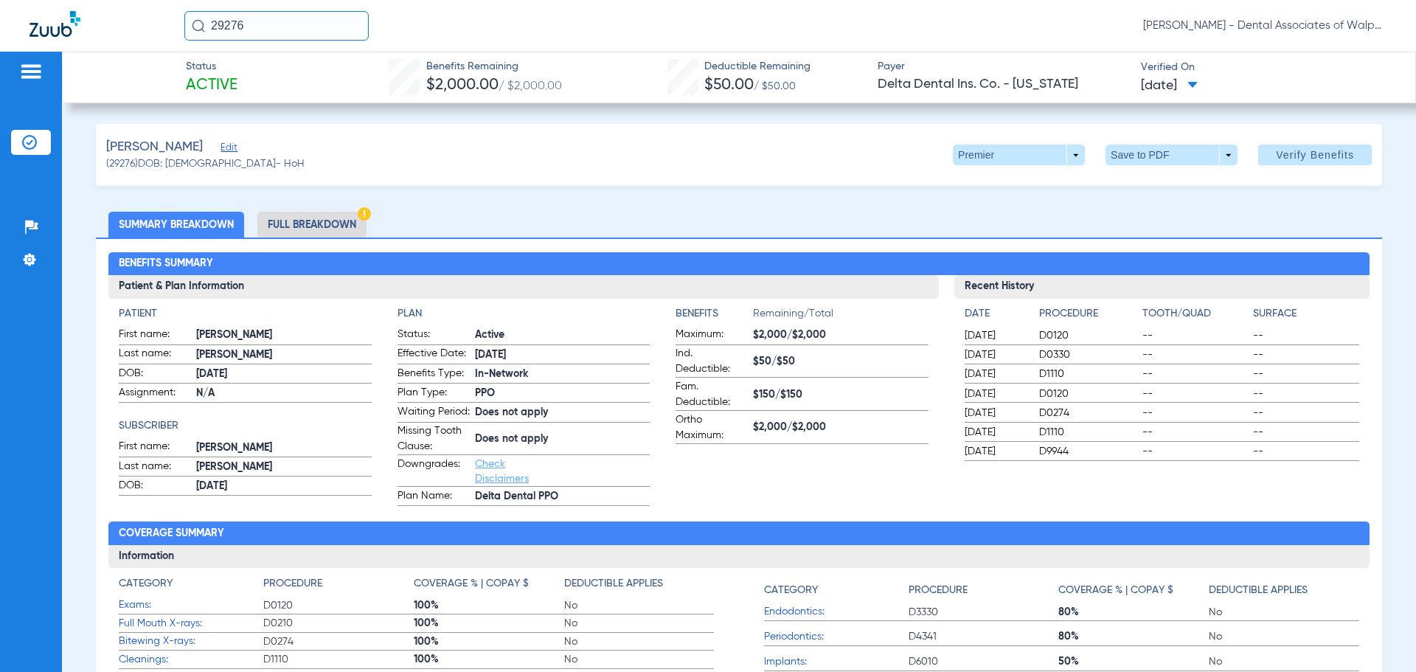
drag, startPoint x: 256, startPoint y: 27, endPoint x: 199, endPoint y: 21, distance: 57.1
click at [199, 21] on div "29276" at bounding box center [276, 25] width 184 height 29
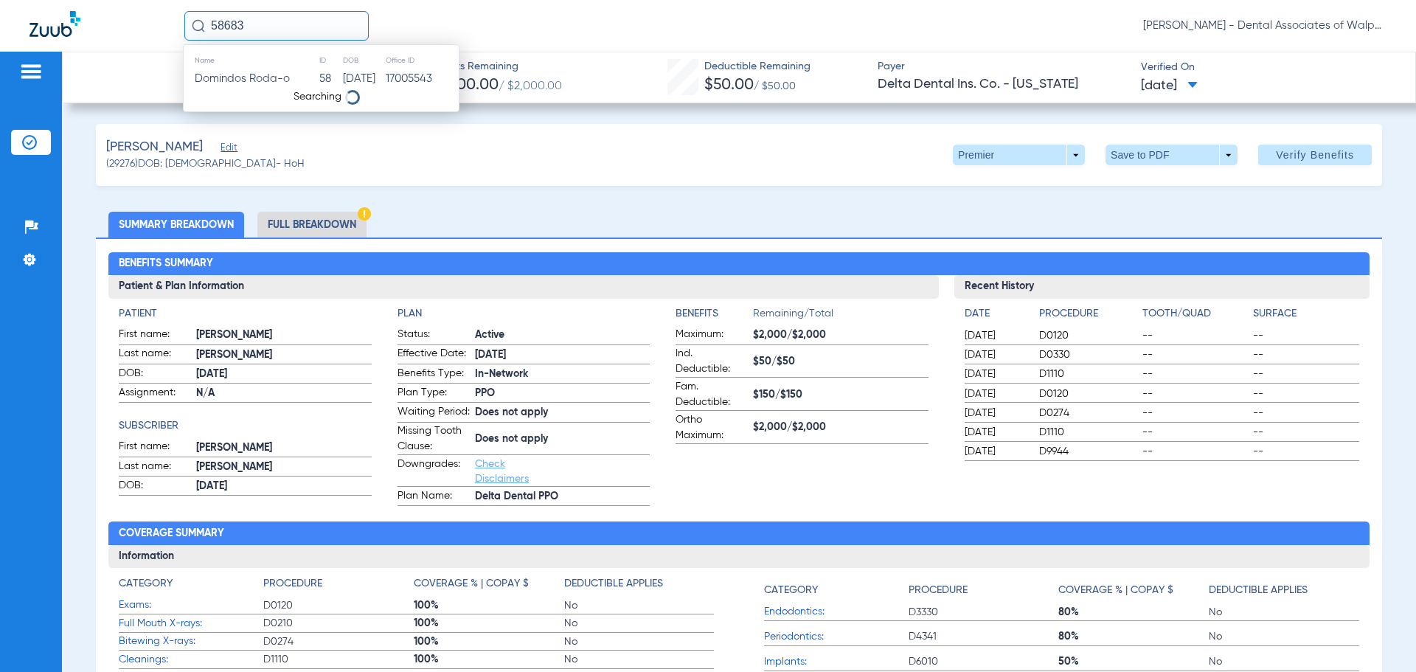
type input "58683"
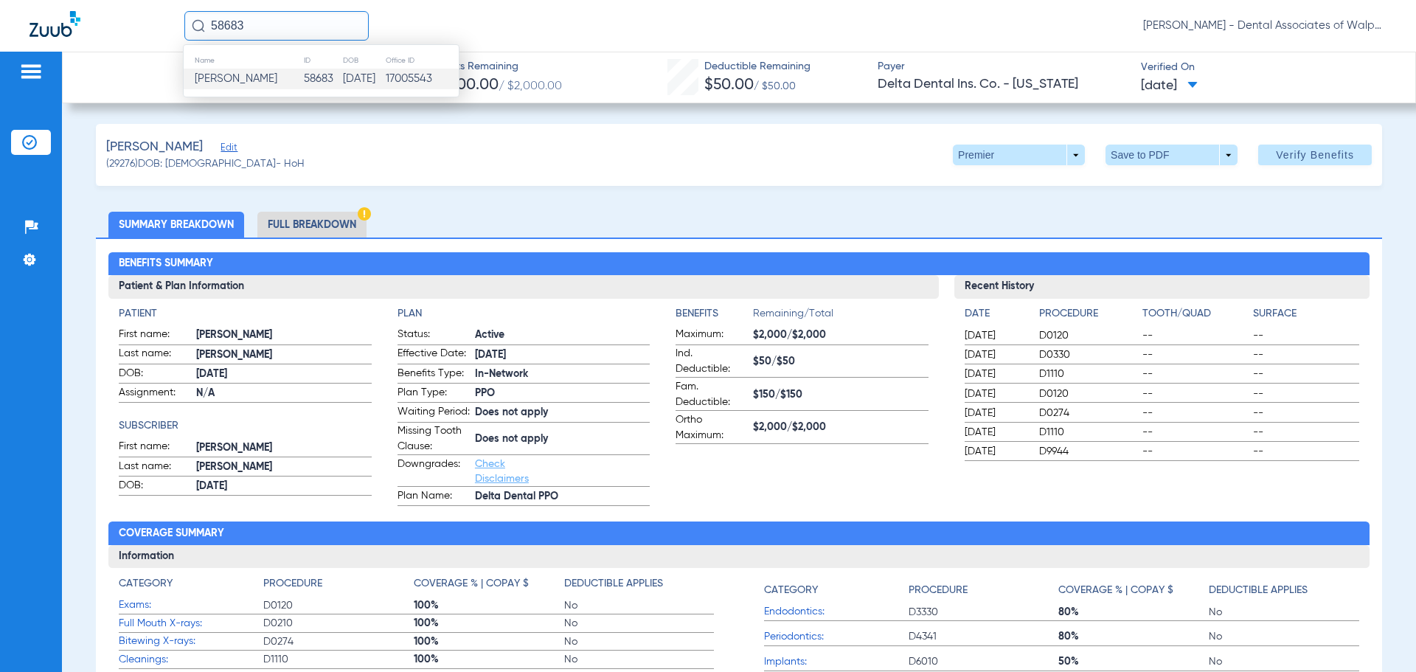
click at [237, 78] on span "[PERSON_NAME]" at bounding box center [236, 78] width 83 height 11
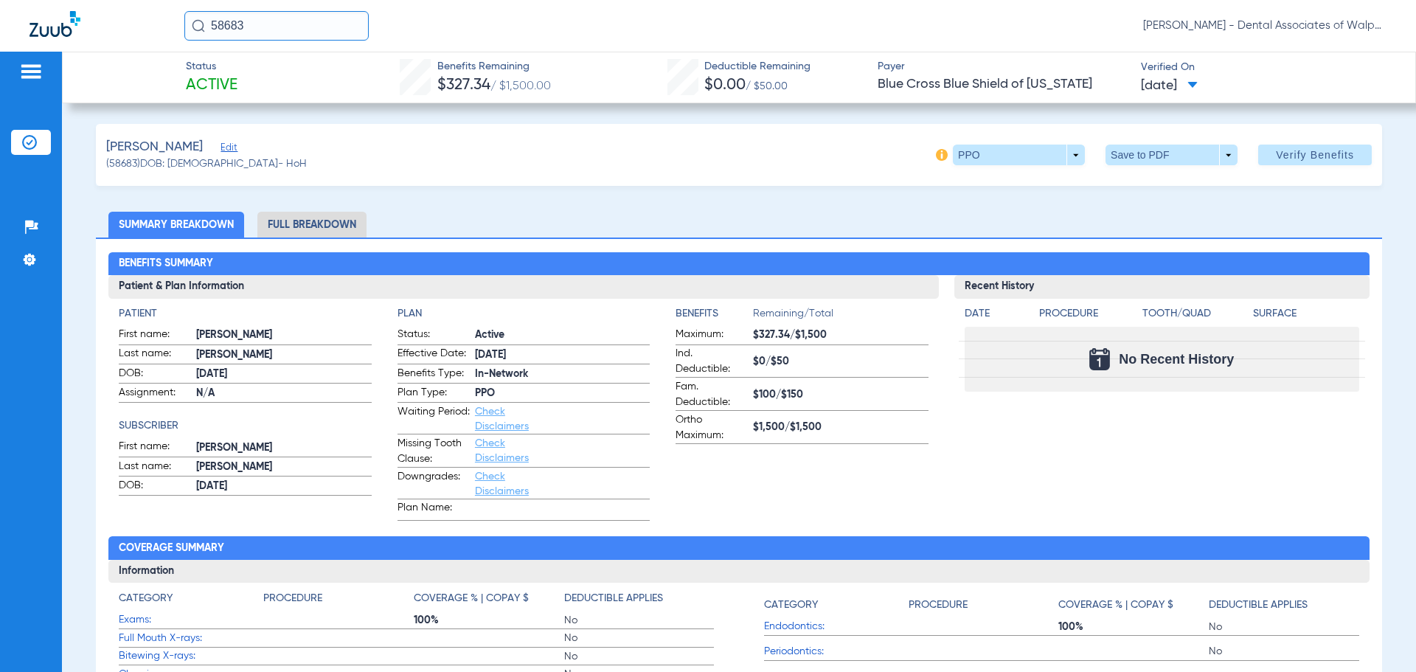
drag, startPoint x: 255, startPoint y: 27, endPoint x: 122, endPoint y: 22, distance: 133.6
click at [122, 22] on div "58683 [PERSON_NAME] - Dental Associates of Walpole" at bounding box center [708, 26] width 1416 height 52
type input "49314"
click at [277, 84] on span "[PERSON_NAME]" at bounding box center [236, 78] width 83 height 11
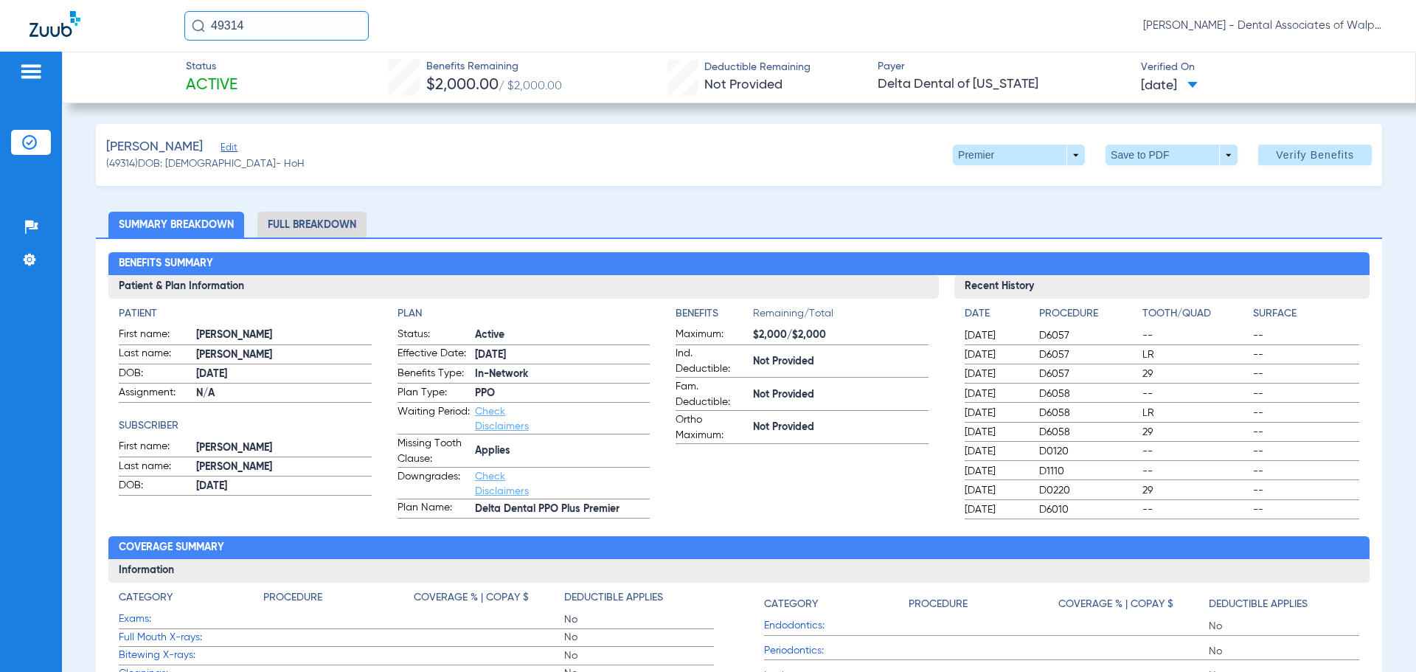
drag, startPoint x: 218, startPoint y: 21, endPoint x: 162, endPoint y: 13, distance: 56.6
click at [162, 13] on div "49314 [PERSON_NAME] - Dental Associates of Walpole" at bounding box center [708, 26] width 1416 height 52
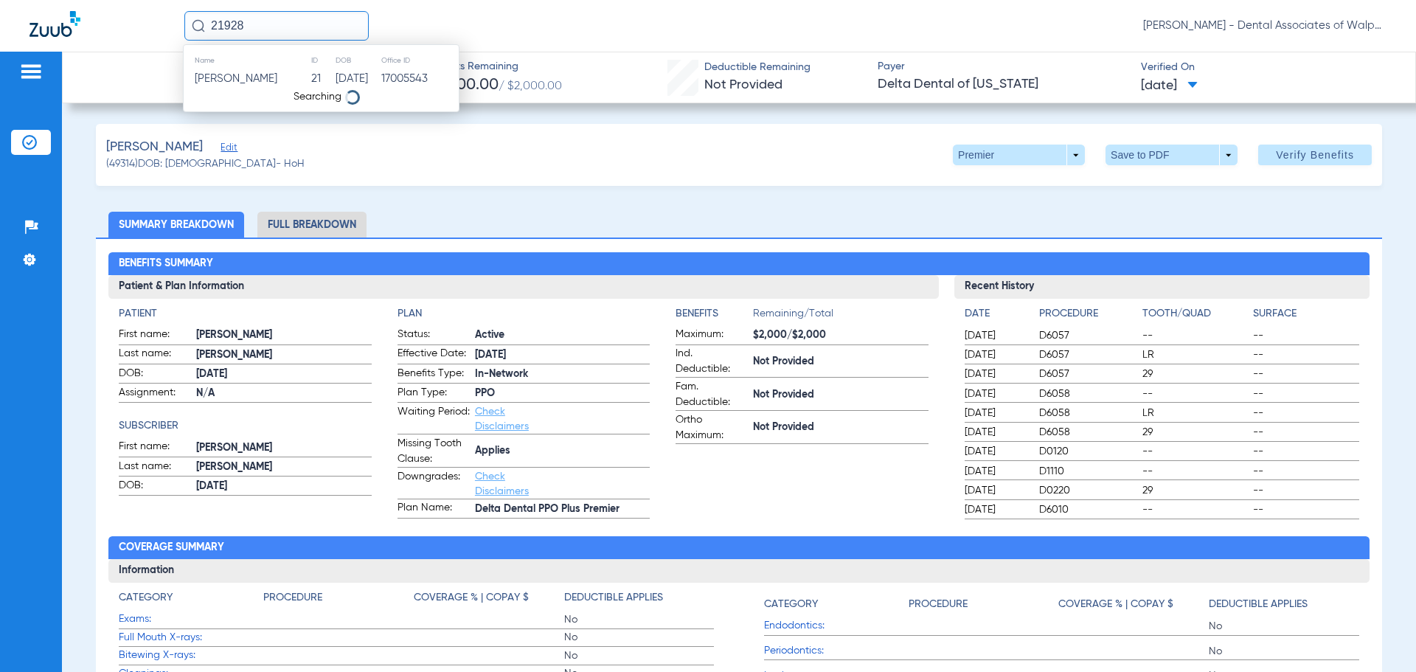
type input "21928"
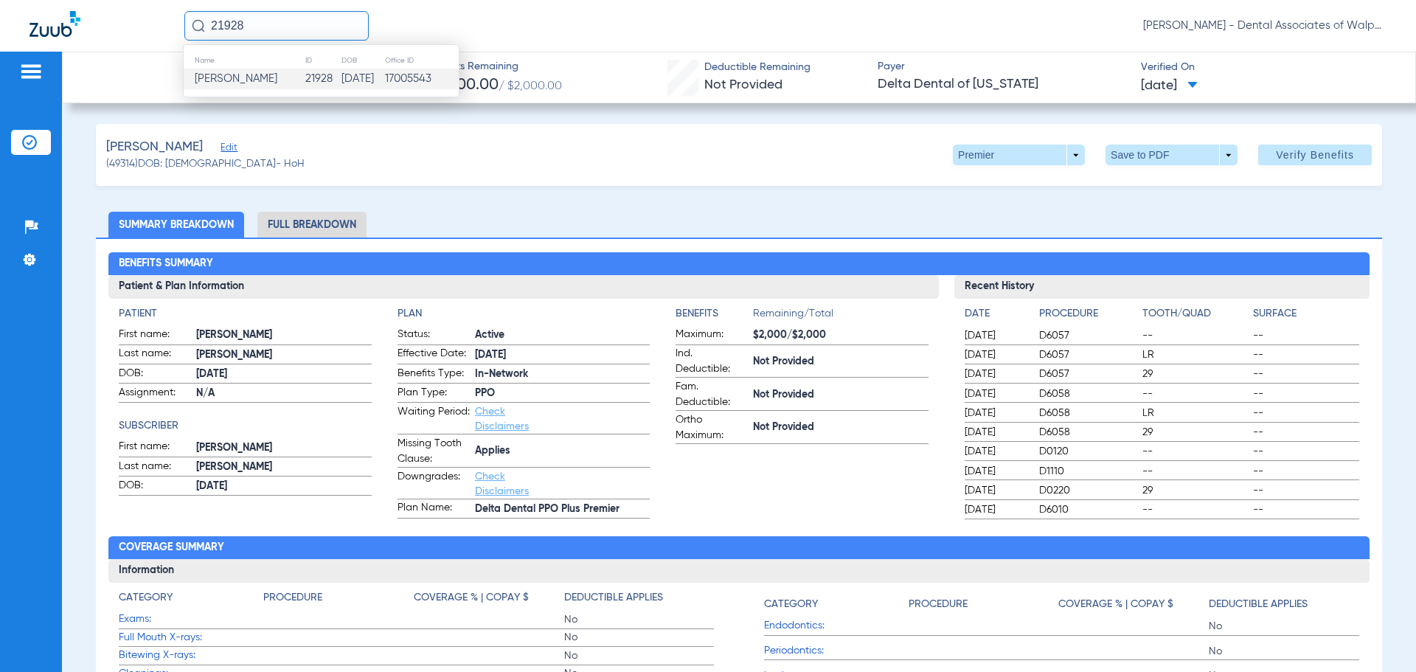
click at [257, 77] on span "[PERSON_NAME]" at bounding box center [236, 78] width 83 height 11
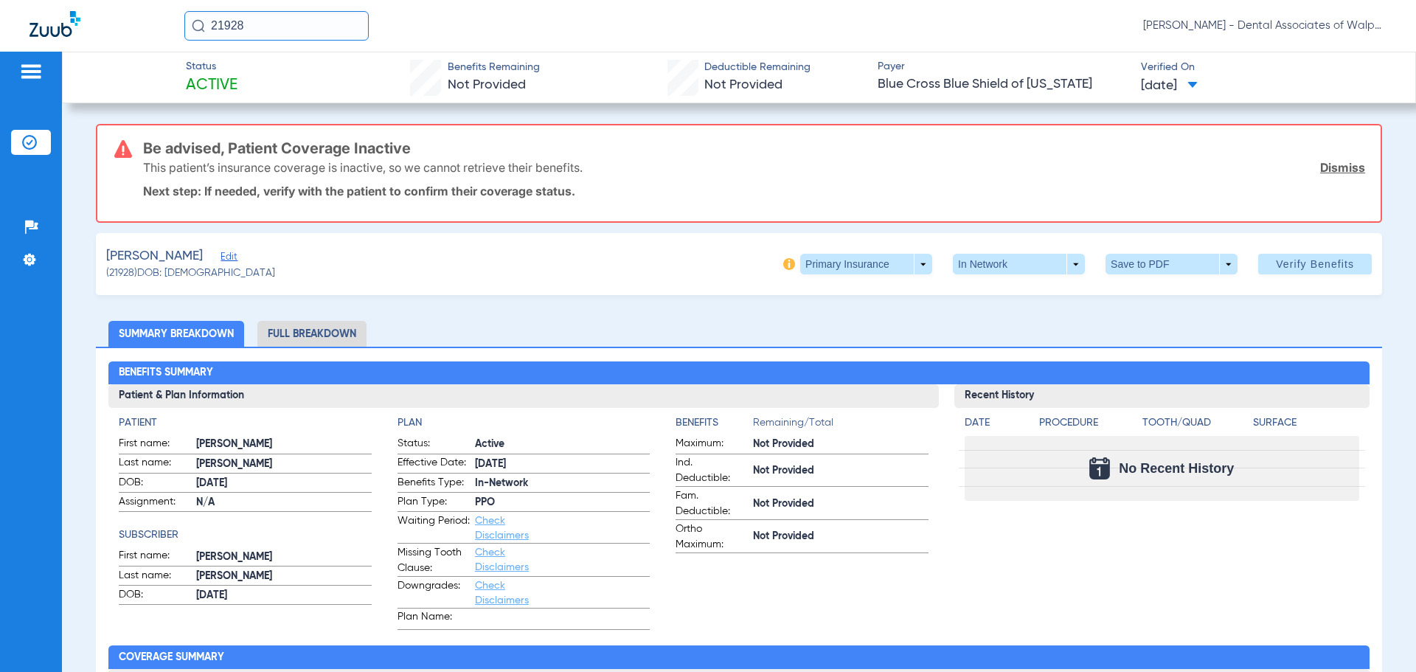
drag, startPoint x: 266, startPoint y: 25, endPoint x: 143, endPoint y: 10, distance: 124.1
click at [143, 10] on div "21928 [PERSON_NAME] - Dental Associates of Walpole" at bounding box center [708, 26] width 1416 height 52
type input "558148248"
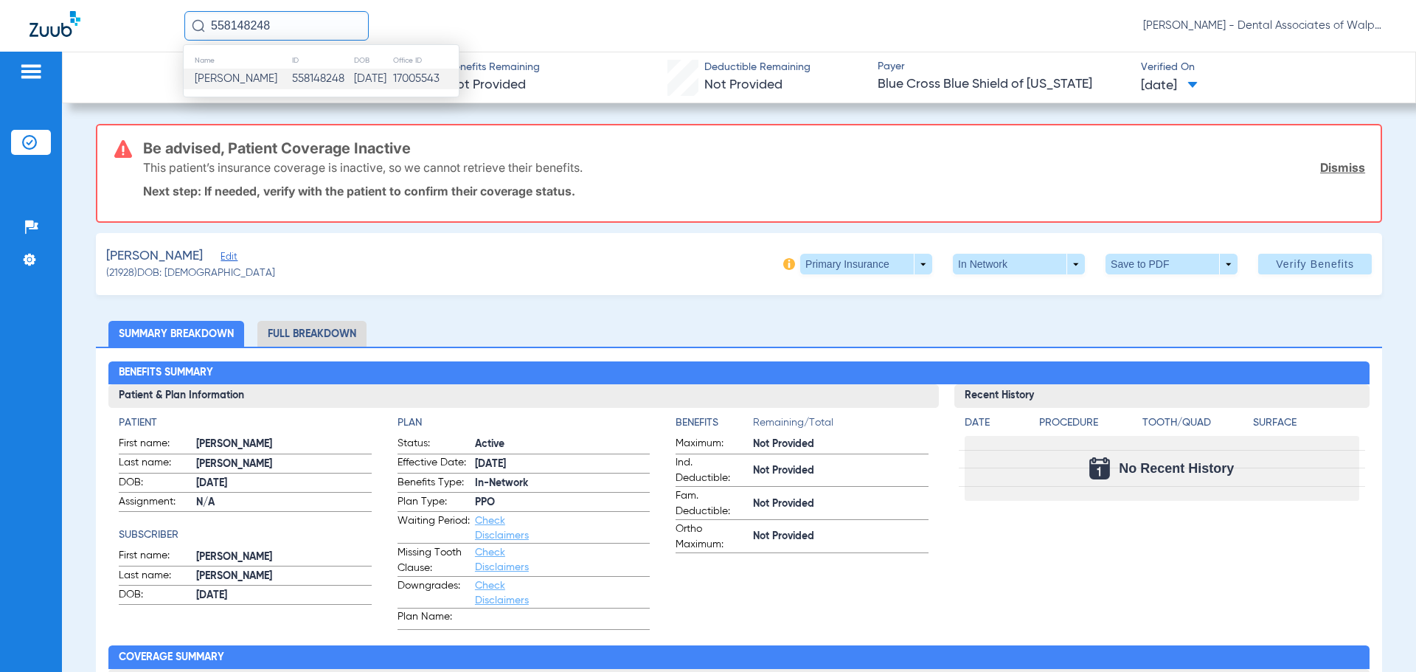
click at [236, 79] on span "[PERSON_NAME]" at bounding box center [236, 78] width 83 height 11
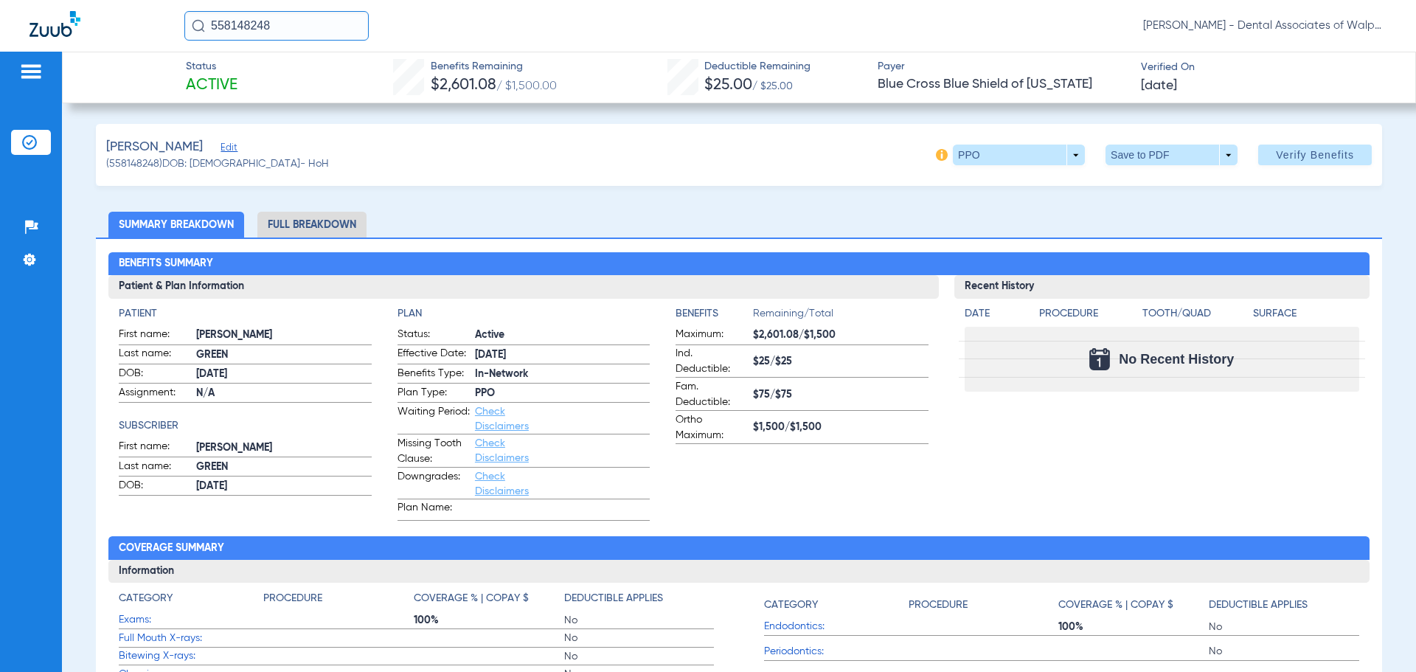
click at [82, 0] on html "558148248 [PERSON_NAME] - Dental Associates of Walpole Patients Insurance Verif…" at bounding box center [708, 336] width 1416 height 672
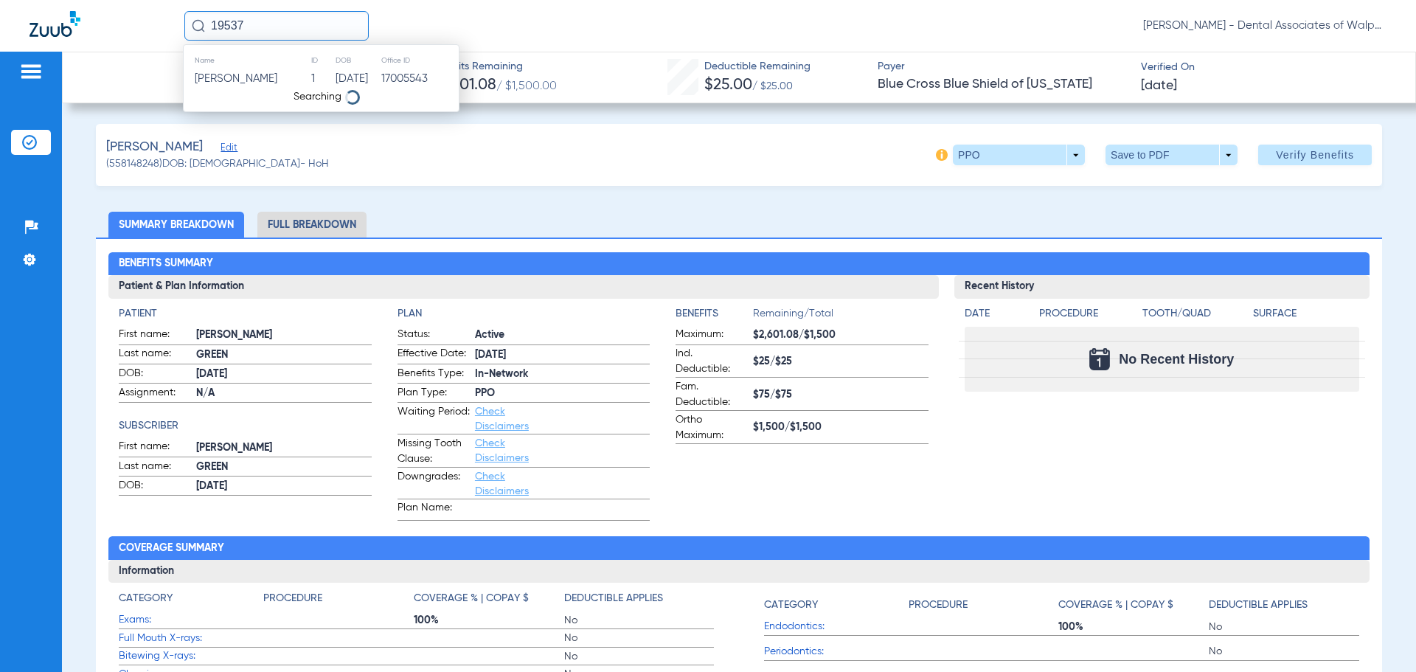
type input "19537"
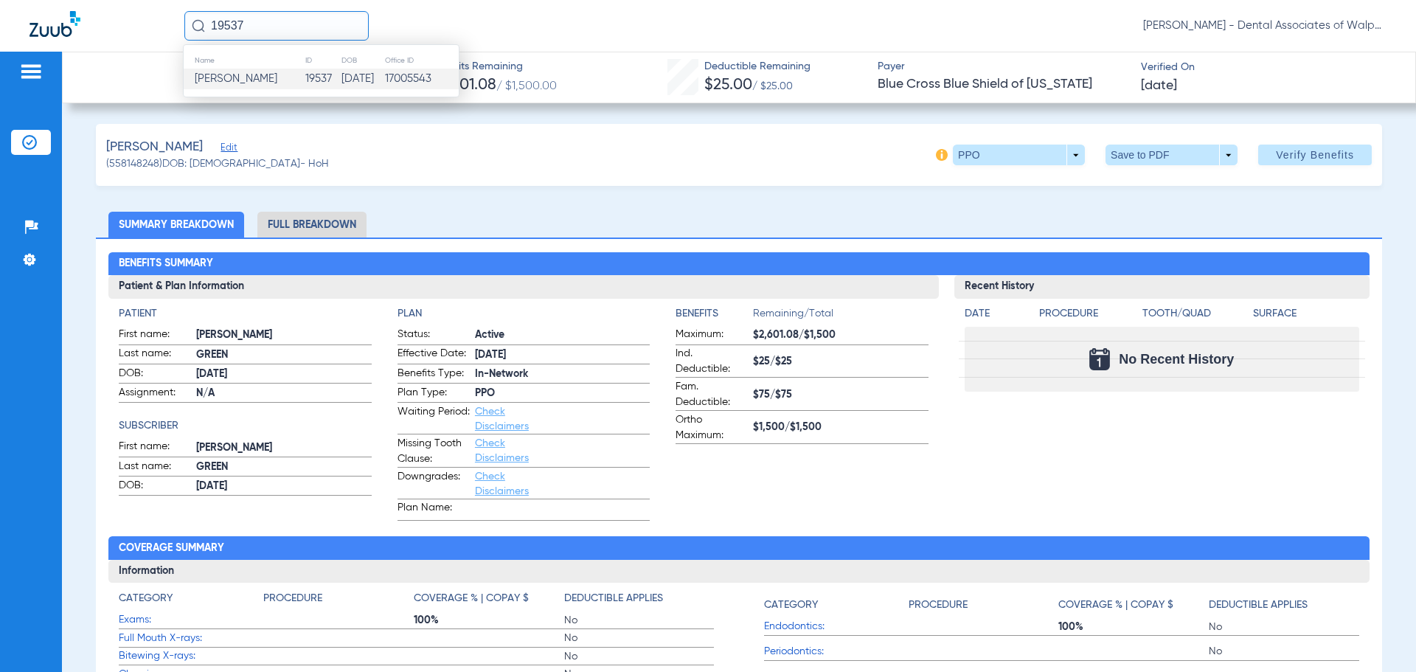
click at [240, 80] on span "[PERSON_NAME]" at bounding box center [236, 78] width 83 height 11
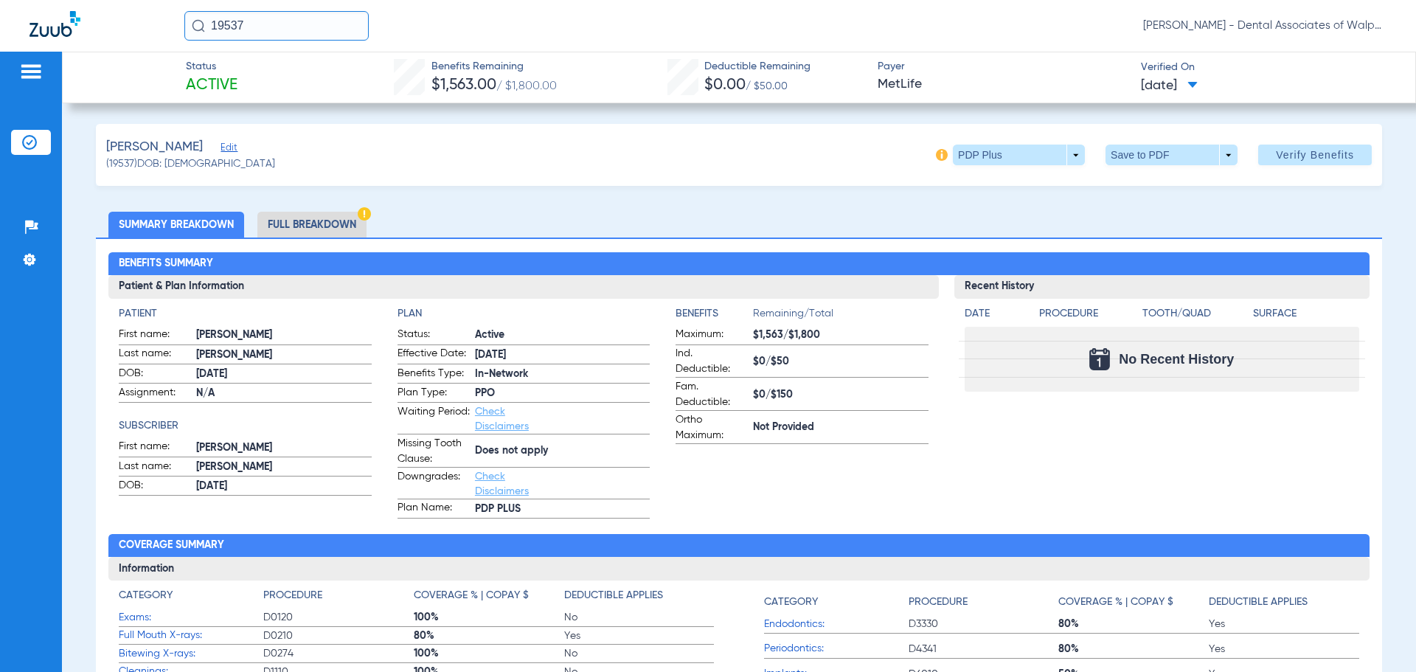
click at [80, 0] on html "19537 [PERSON_NAME] - Dental Associates of Walpole Patients Insurance Verificat…" at bounding box center [708, 336] width 1416 height 672
type input "558149849"
click at [247, 83] on span "[PERSON_NAME]" at bounding box center [236, 78] width 83 height 11
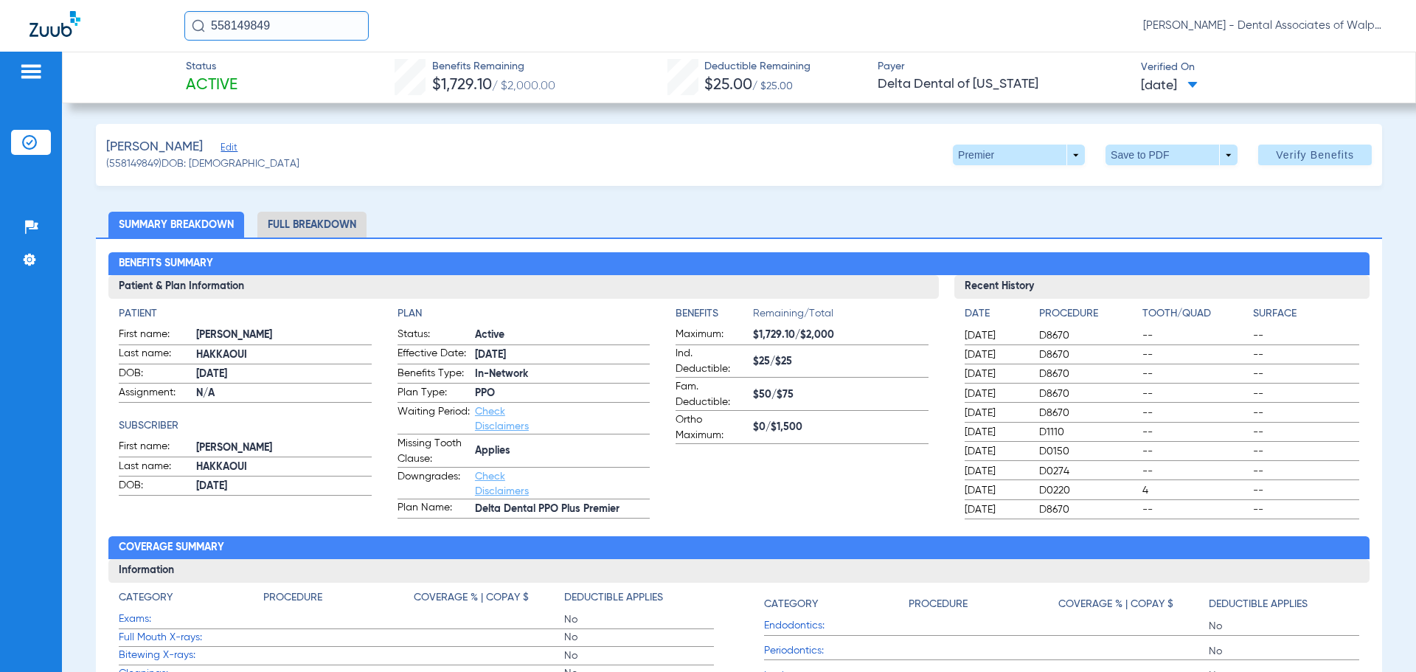
drag, startPoint x: 142, startPoint y: -6, endPoint x: 66, endPoint y: -12, distance: 75.5
click at [66, 0] on html "558149849 [PERSON_NAME] - Dental Associates of Walpole Patients Insurance Verif…" at bounding box center [708, 336] width 1416 height 672
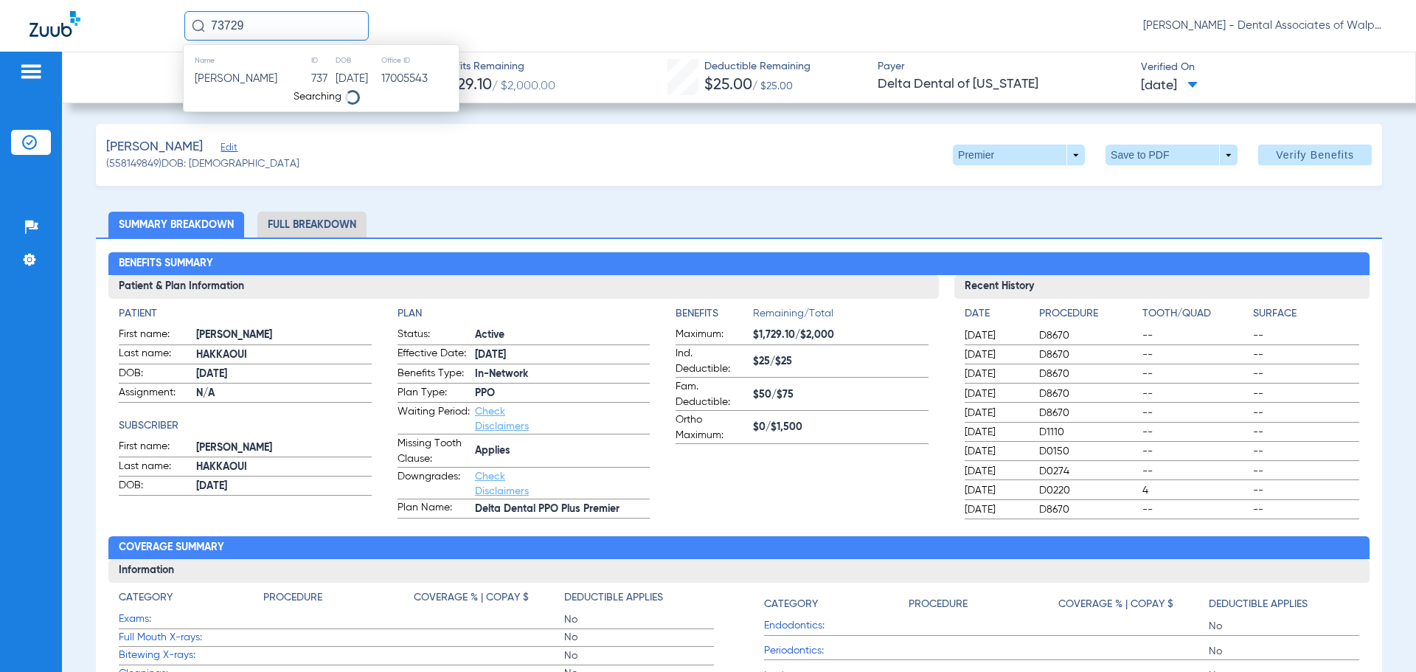
type input "73729"
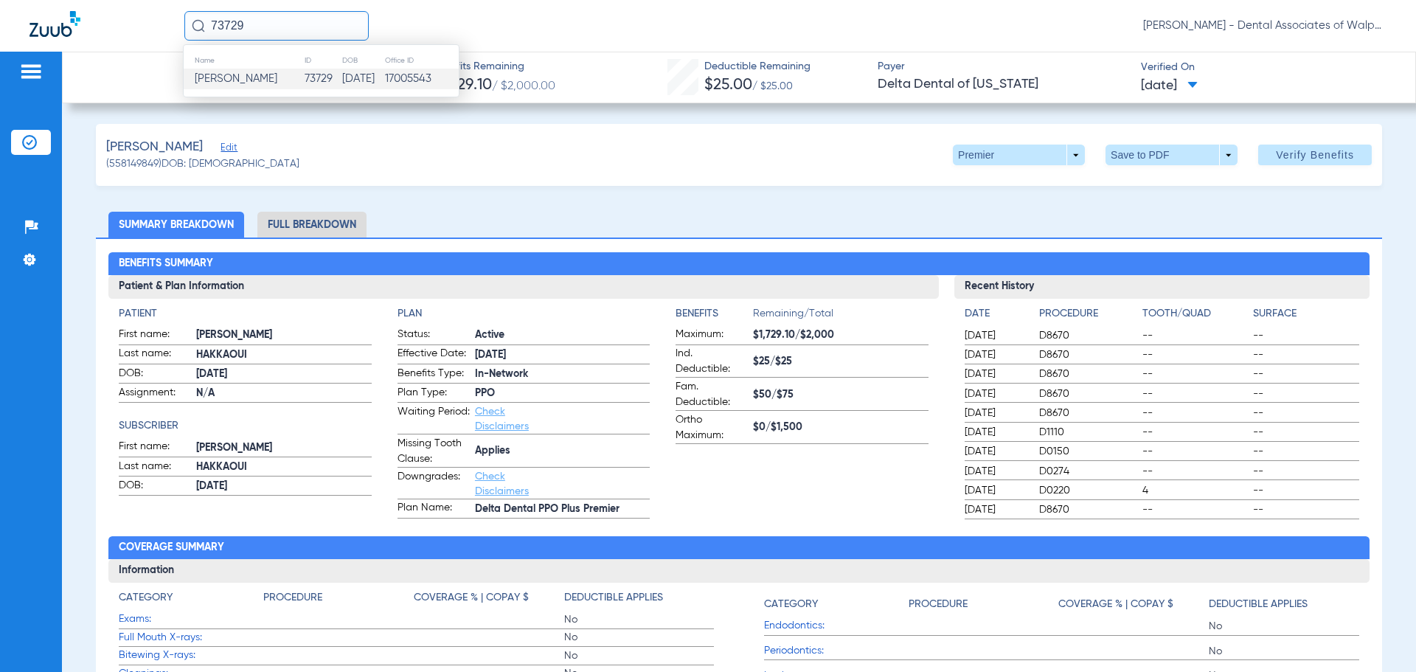
click at [234, 79] on span "[PERSON_NAME]" at bounding box center [236, 78] width 83 height 11
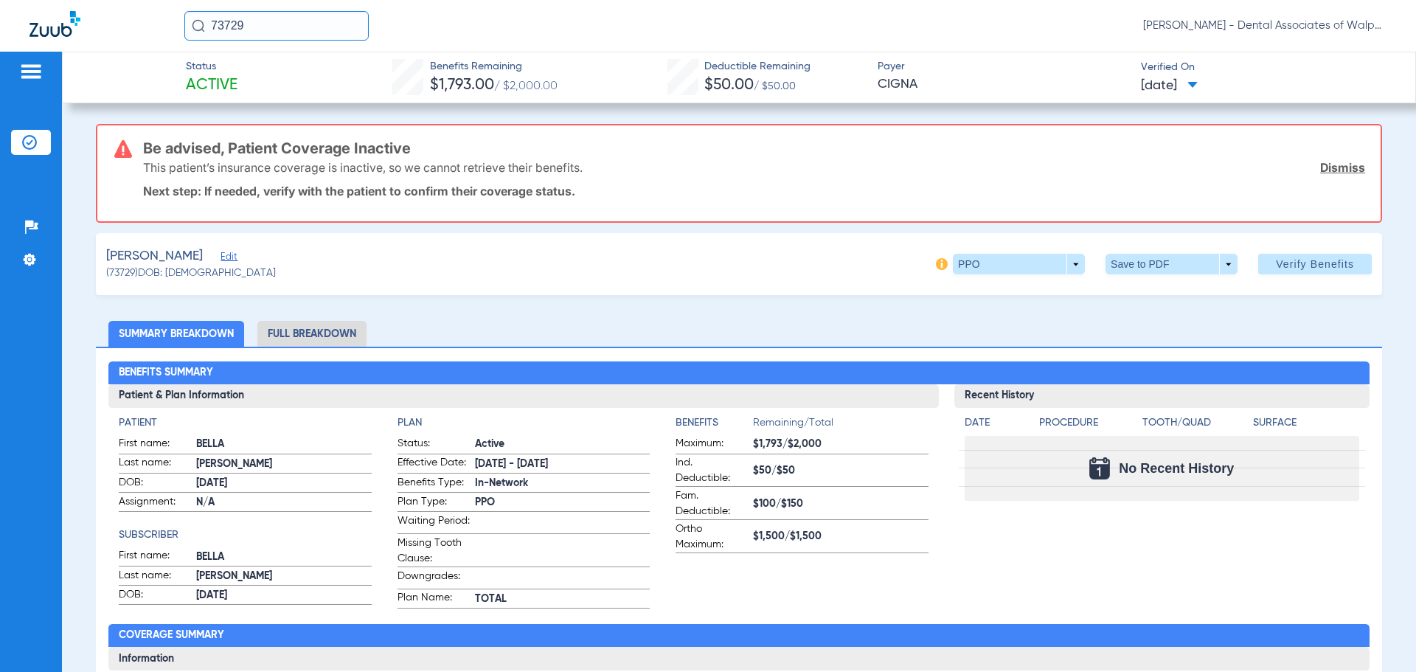
drag, startPoint x: 277, startPoint y: 32, endPoint x: 58, endPoint y: -9, distance: 222.8
click at [58, 0] on html "73729 [PERSON_NAME] - Dental Associates of Walpole Patients Insurance Verificat…" at bounding box center [708, 336] width 1416 height 672
type input "80142"
click at [246, 79] on span "[PERSON_NAME]" at bounding box center [236, 78] width 83 height 11
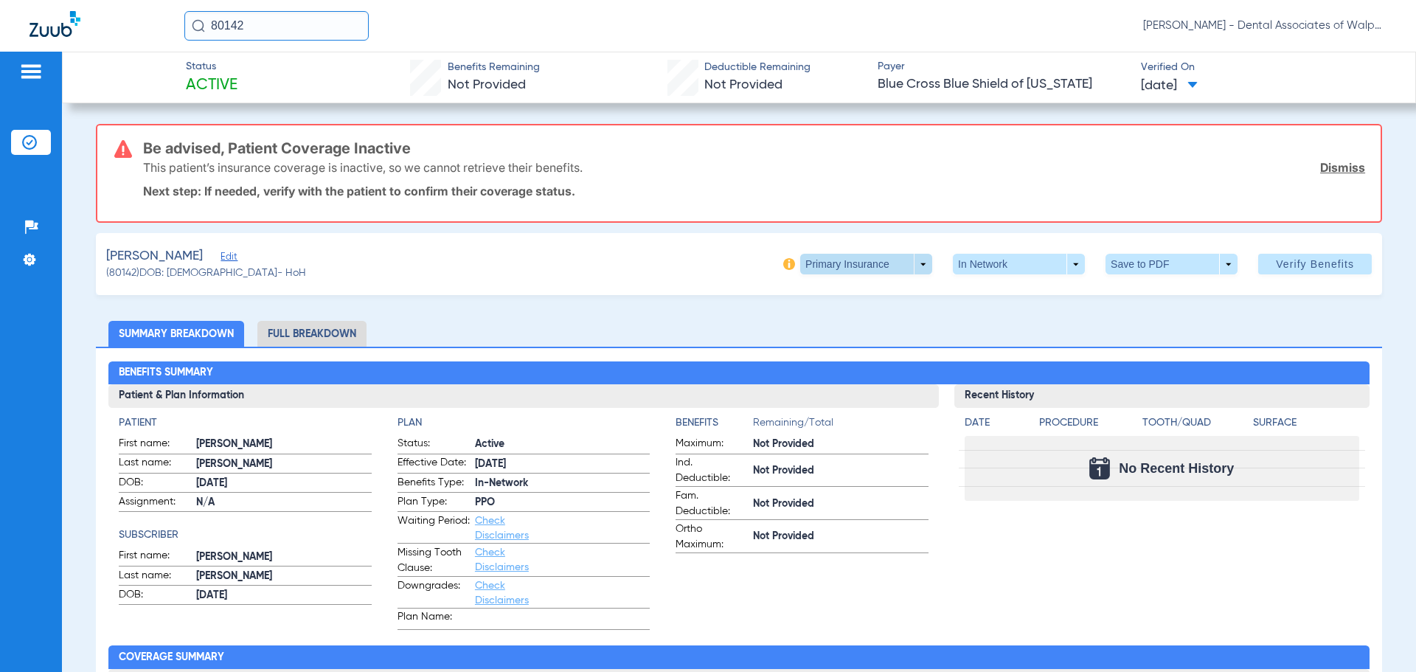
click at [912, 262] on span at bounding box center [866, 264] width 132 height 21
click at [827, 325] on span "Secondary Insurance" at bounding box center [850, 323] width 97 height 10
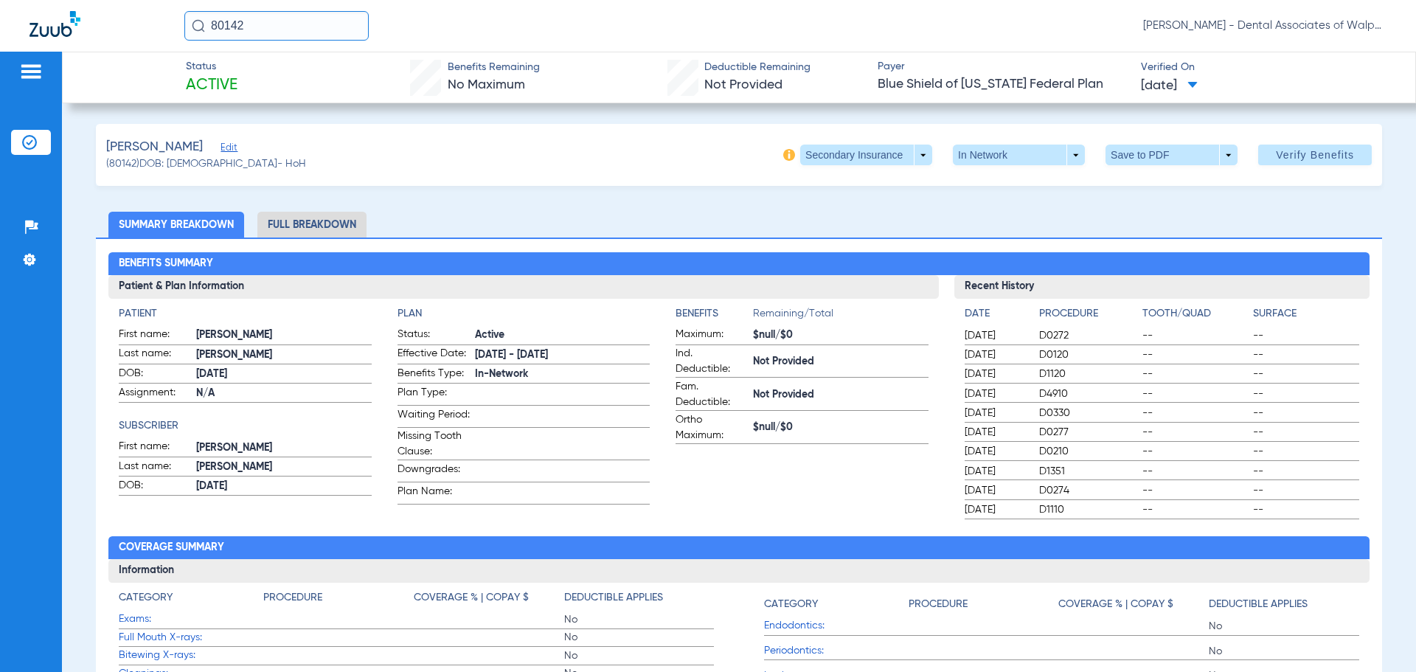
drag, startPoint x: 293, startPoint y: 29, endPoint x: 202, endPoint y: 1, distance: 95.2
click at [138, 4] on div "80142 [PERSON_NAME] - Dental Associates of Walpole" at bounding box center [708, 26] width 1416 height 52
type input "30617"
click at [243, 86] on td "[PERSON_NAME]" at bounding box center [244, 79] width 121 height 21
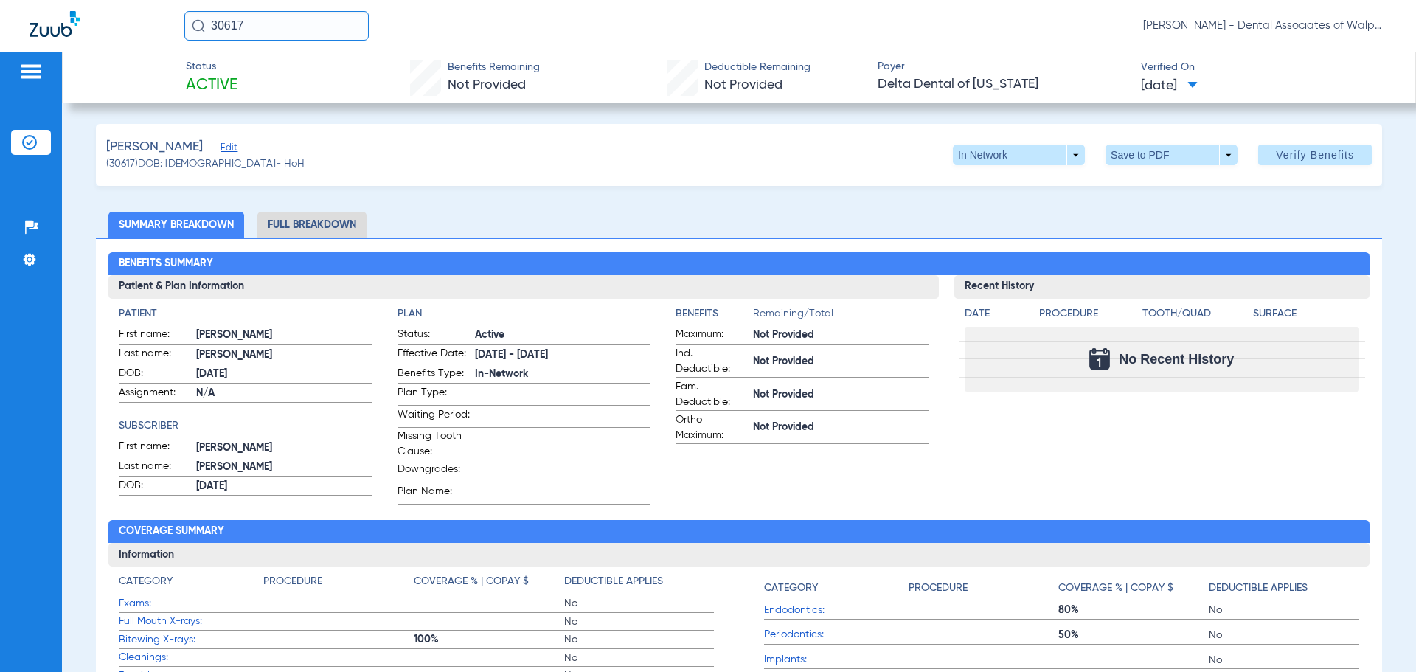
drag, startPoint x: 274, startPoint y: 30, endPoint x: 166, endPoint y: 20, distance: 108.9
click at [166, 20] on div "30617 [PERSON_NAME] - Dental Associates of Walpole" at bounding box center [708, 26] width 1416 height 52
type input "558147828"
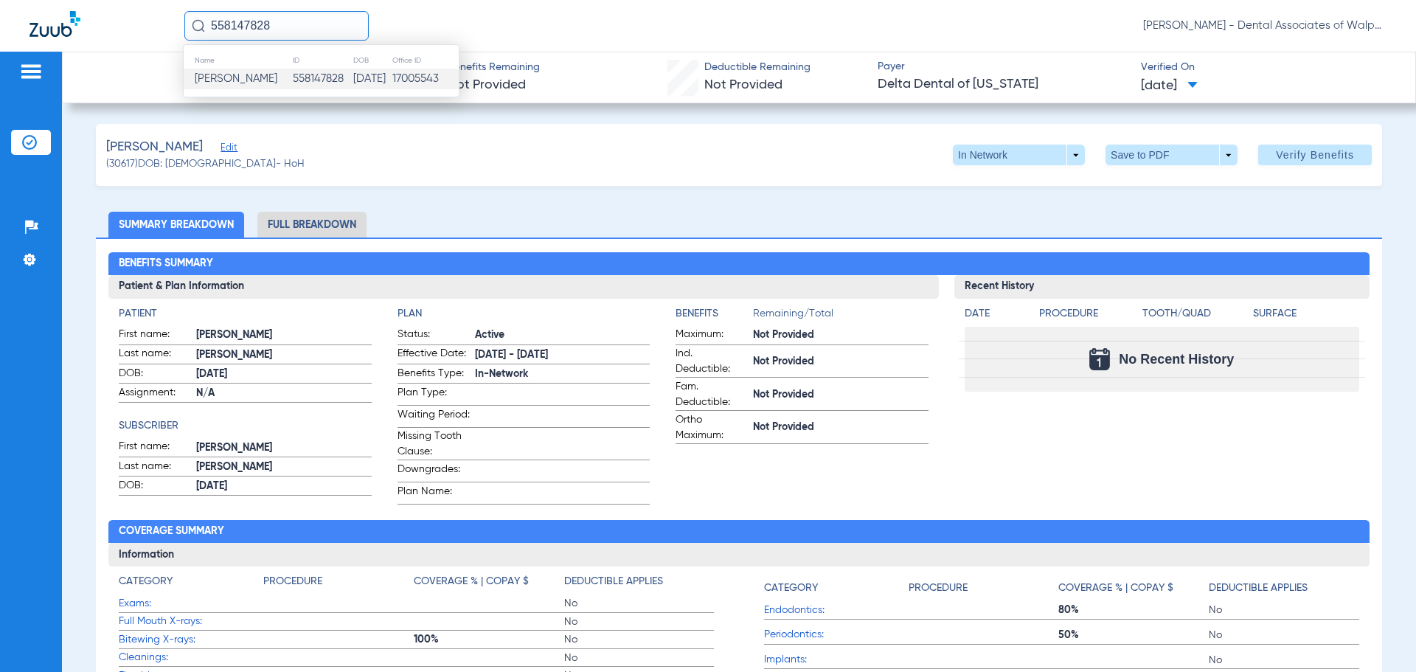
click at [236, 79] on span "[PERSON_NAME]" at bounding box center [236, 78] width 83 height 11
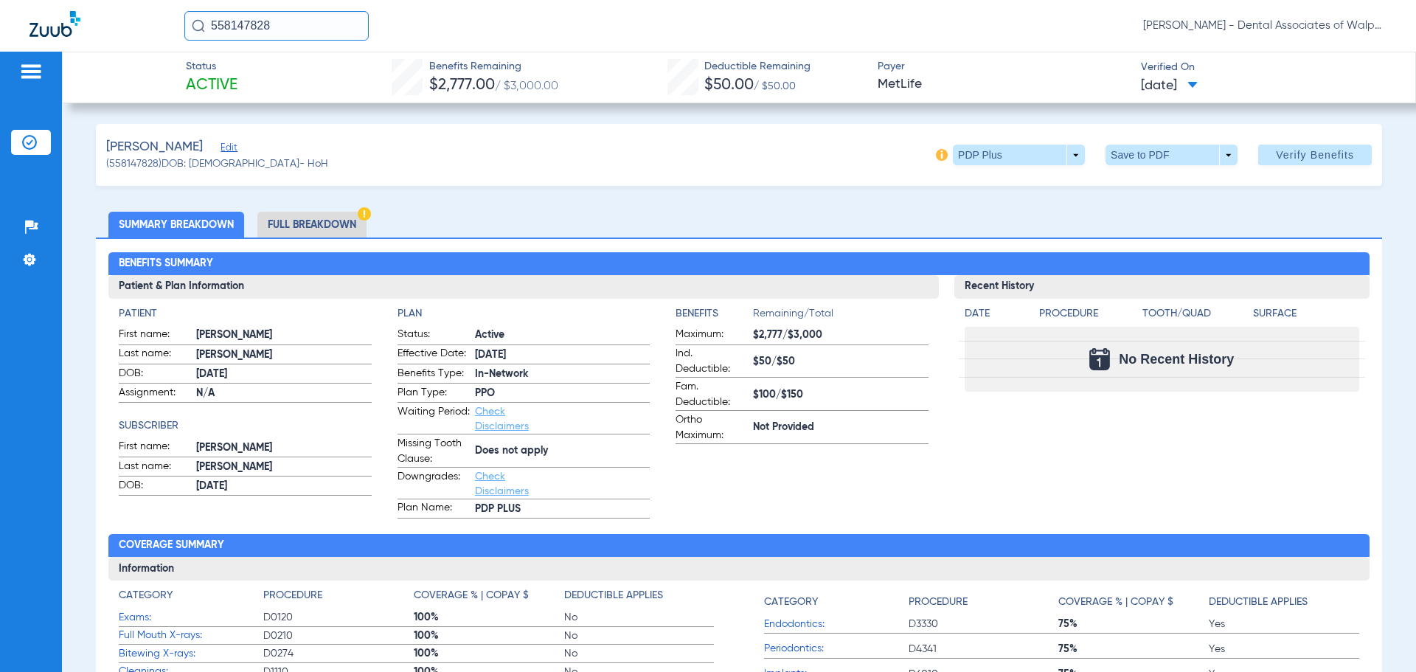
drag, startPoint x: 273, startPoint y: 24, endPoint x: 184, endPoint y: 25, distance: 88.5
click at [184, 25] on input "558147828" at bounding box center [276, 25] width 184 height 29
type input "558143300"
click at [235, 82] on span "[PERSON_NAME]" at bounding box center [236, 78] width 83 height 11
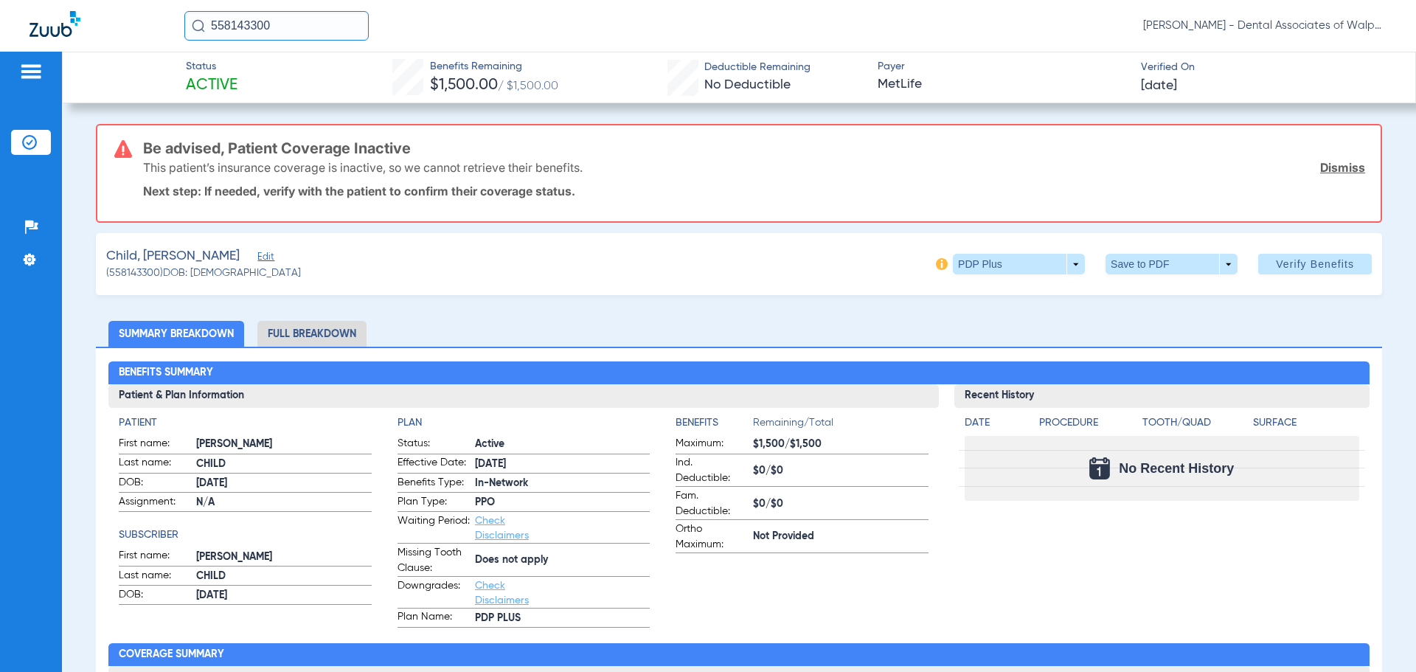
drag, startPoint x: 285, startPoint y: 35, endPoint x: 108, endPoint y: 8, distance: 179.1
click at [108, 8] on div "558143300 [PERSON_NAME] - Dental Associates of Walpole" at bounding box center [708, 26] width 1416 height 52
type input "79277"
click at [231, 77] on span "[PERSON_NAME]" at bounding box center [236, 78] width 83 height 11
